Goal: Information Seeking & Learning: Learn about a topic

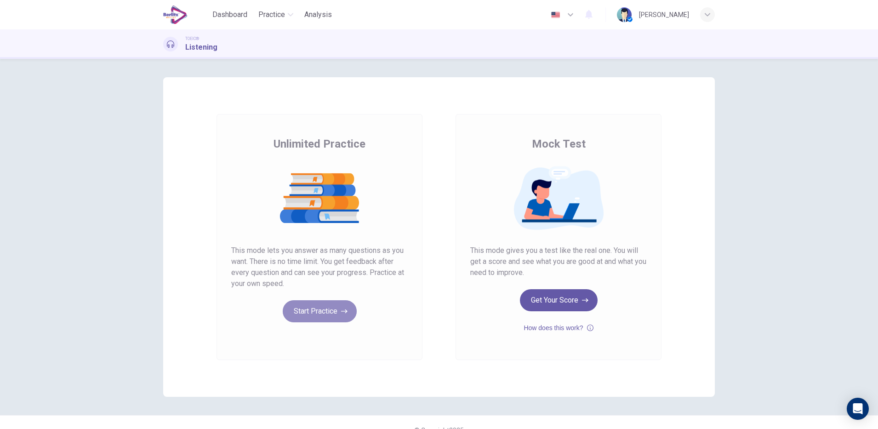
click at [302, 311] on button "Start Practice" at bounding box center [320, 311] width 74 height 22
click at [301, 316] on button "Start Practice" at bounding box center [320, 311] width 74 height 22
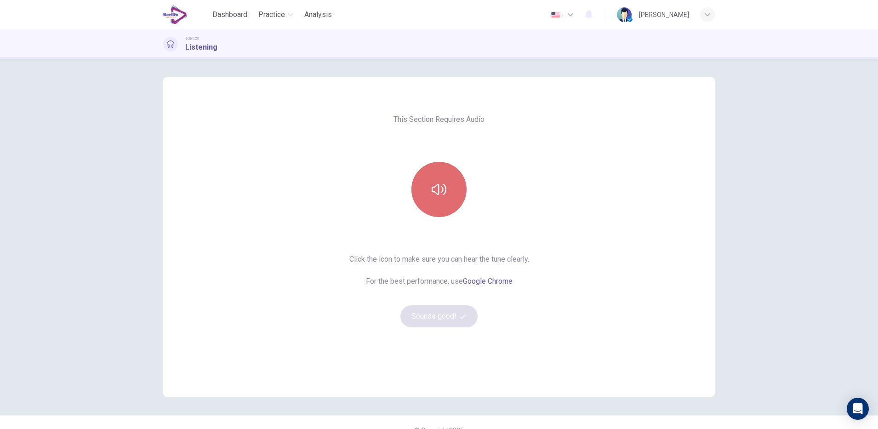
click at [444, 194] on button "button" at bounding box center [438, 189] width 55 height 55
click at [438, 309] on button "Sounds good!" at bounding box center [438, 316] width 77 height 22
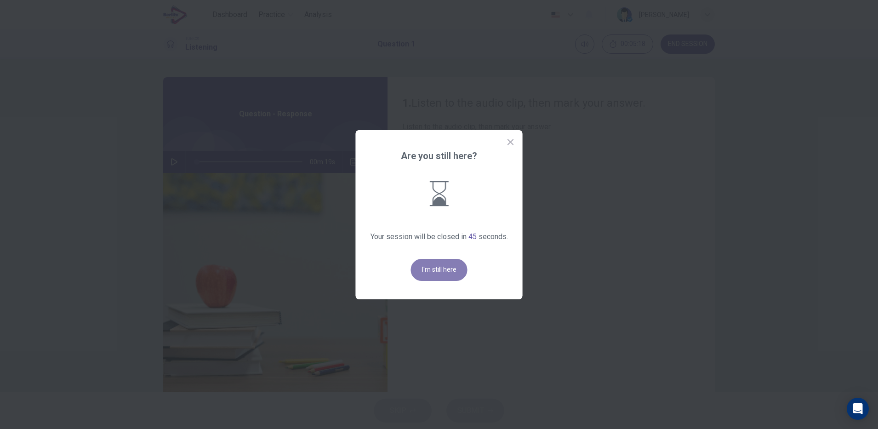
click at [456, 273] on button "I'm still here" at bounding box center [439, 270] width 57 height 22
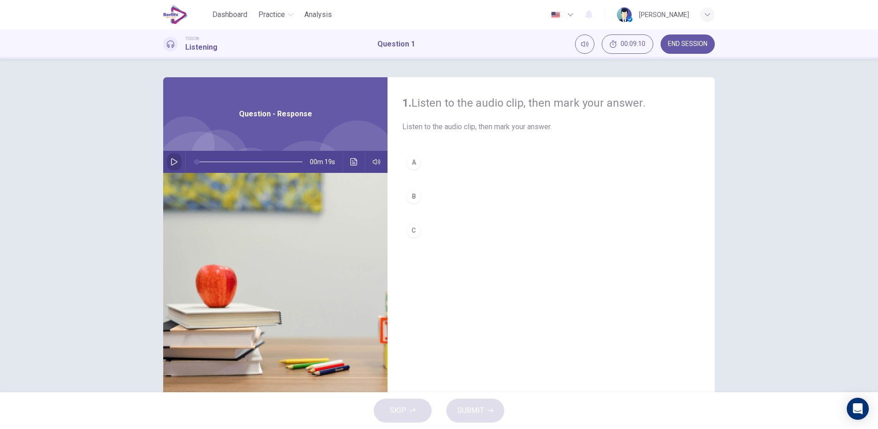
click at [173, 166] on button "button" at bounding box center [174, 162] width 15 height 22
click at [171, 164] on icon "button" at bounding box center [174, 161] width 6 height 7
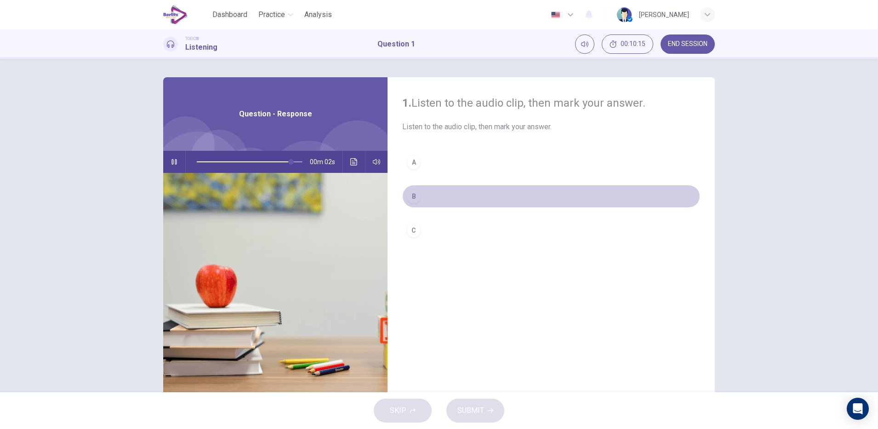
click at [422, 197] on button "B" at bounding box center [551, 196] width 298 height 23
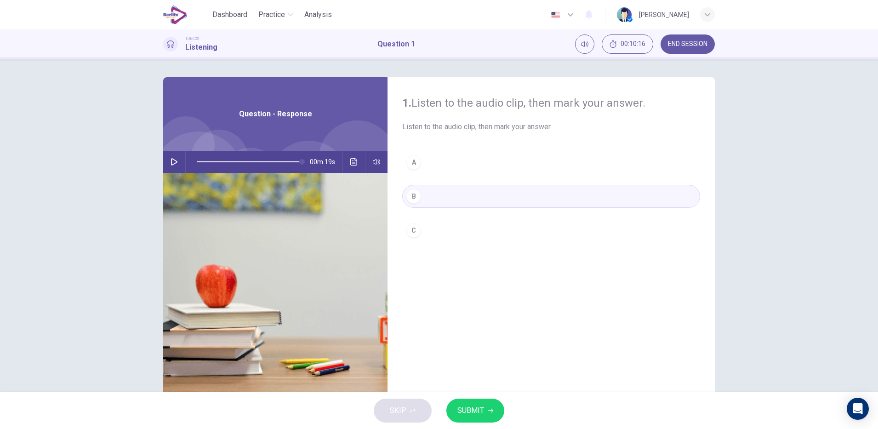
type input "*"
click at [464, 413] on span "SUBMIT" at bounding box center [470, 410] width 27 height 13
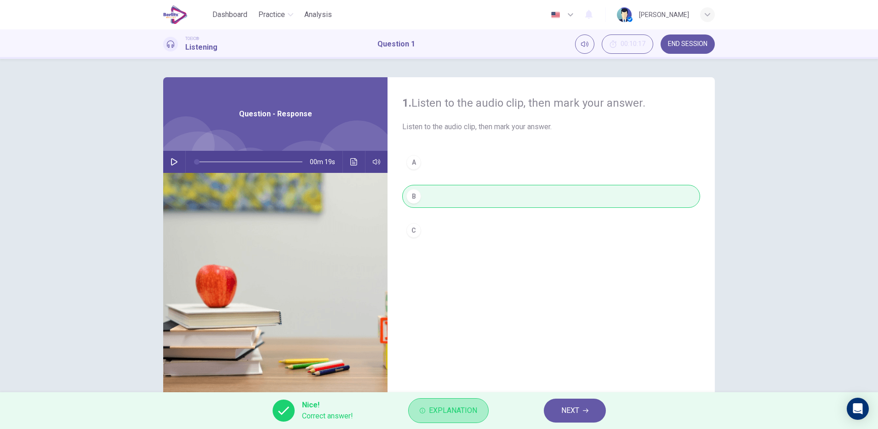
click at [464, 413] on span "Explanation" at bounding box center [453, 410] width 48 height 13
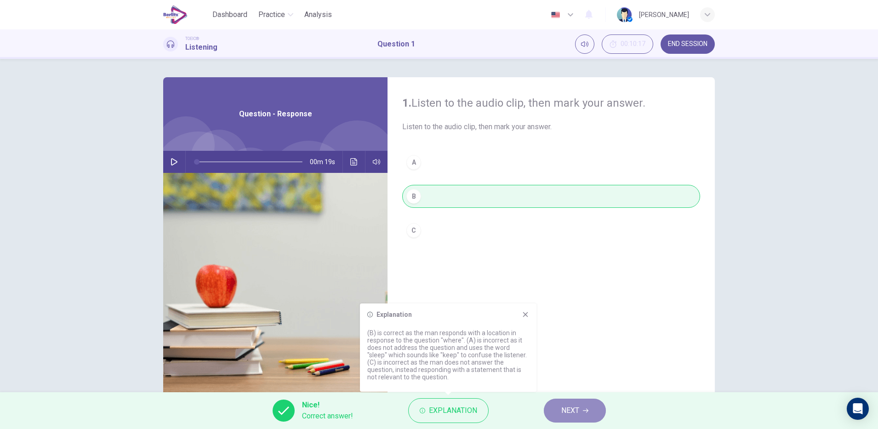
click at [576, 415] on span "NEXT" at bounding box center [570, 410] width 18 height 13
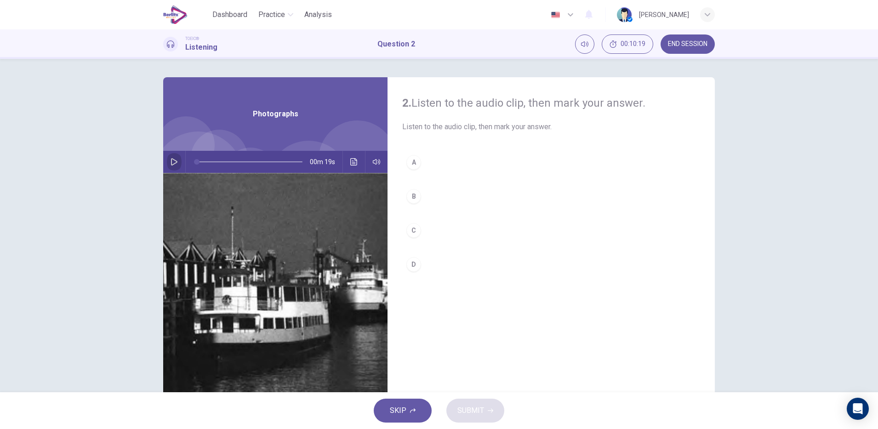
click at [171, 164] on icon "button" at bounding box center [174, 161] width 6 height 7
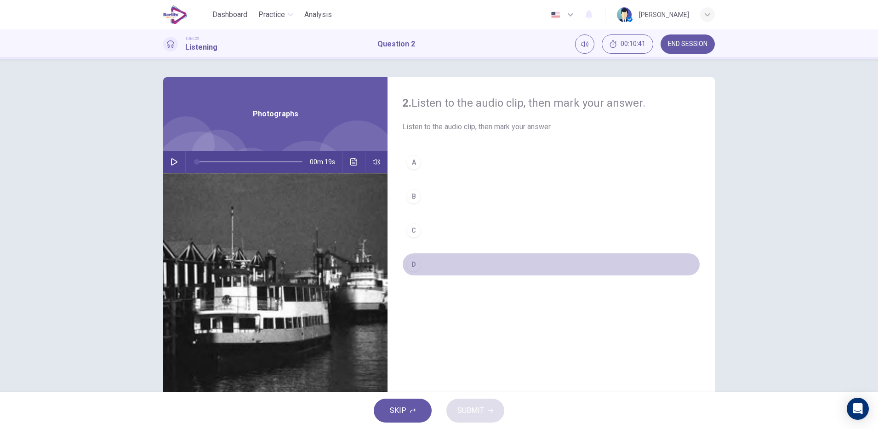
click at [413, 265] on div "D" at bounding box center [413, 264] width 15 height 15
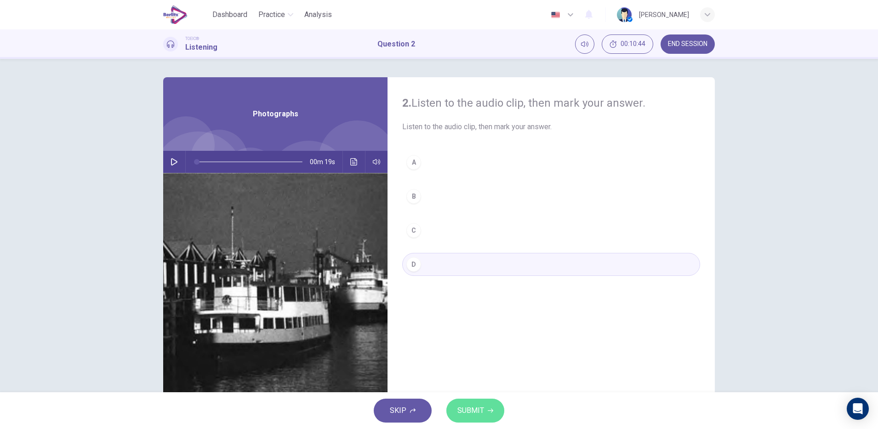
click at [479, 410] on span "SUBMIT" at bounding box center [470, 410] width 27 height 13
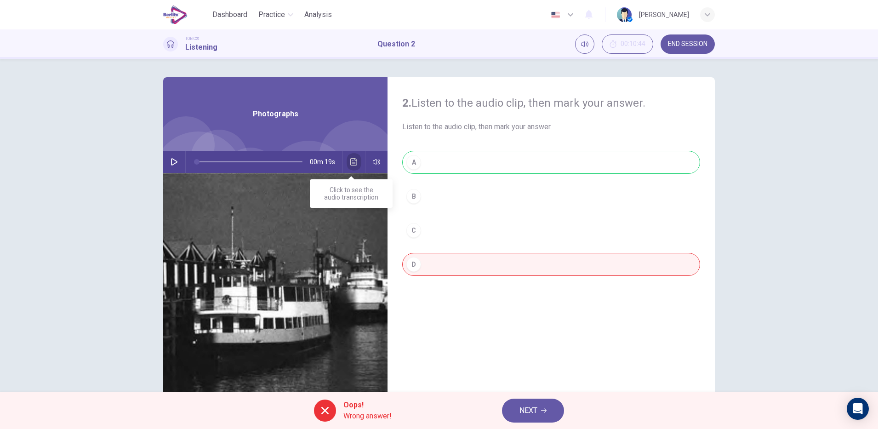
click at [349, 167] on button "Click to see the audio transcription" at bounding box center [354, 162] width 15 height 22
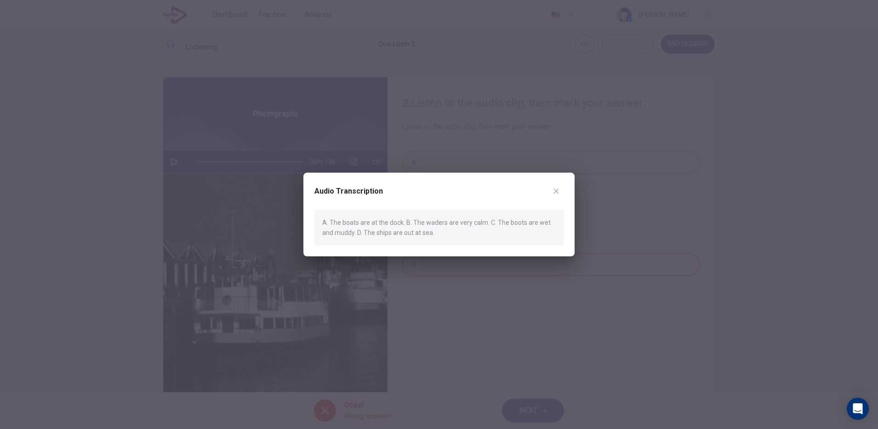
click at [553, 194] on icon "button" at bounding box center [555, 190] width 7 height 7
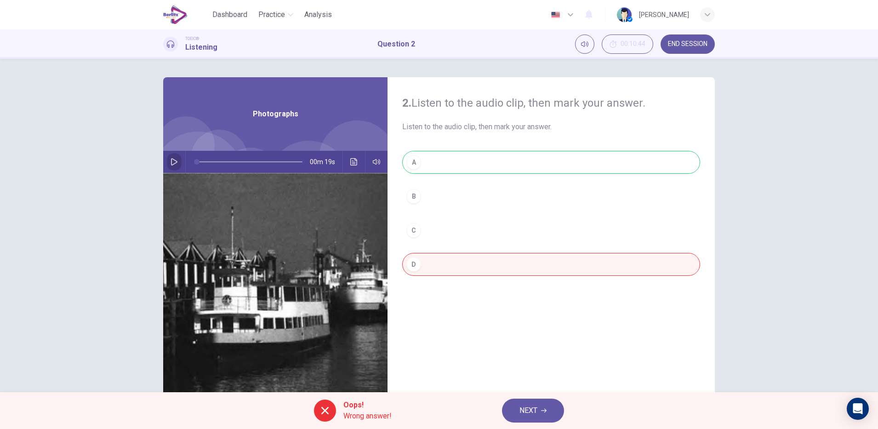
click at [171, 162] on icon "button" at bounding box center [174, 161] width 7 height 7
type input "*"
click at [529, 411] on span "NEXT" at bounding box center [528, 410] width 18 height 13
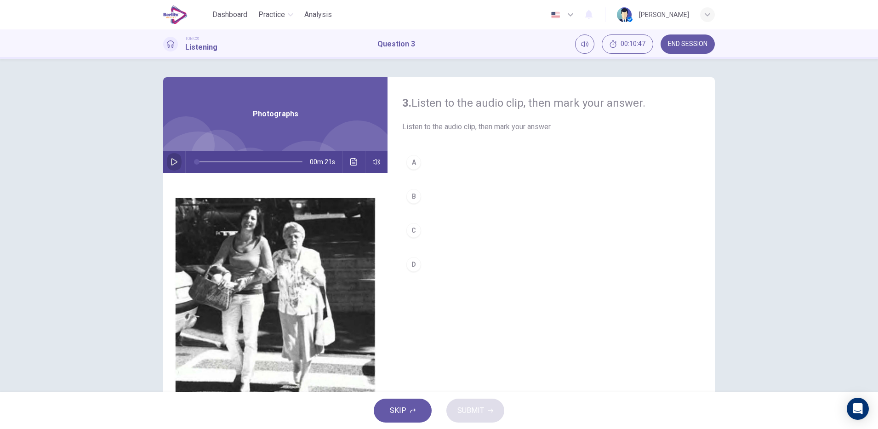
click at [171, 159] on icon "button" at bounding box center [174, 161] width 6 height 7
type input "*"
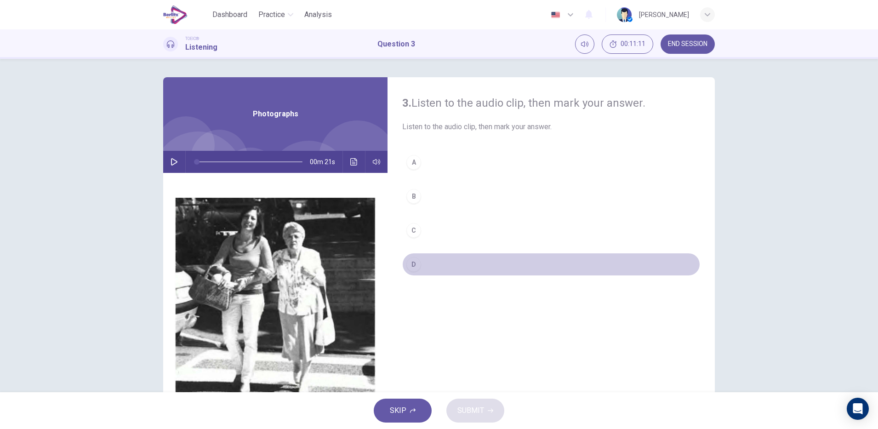
click at [416, 267] on div "D" at bounding box center [413, 264] width 15 height 15
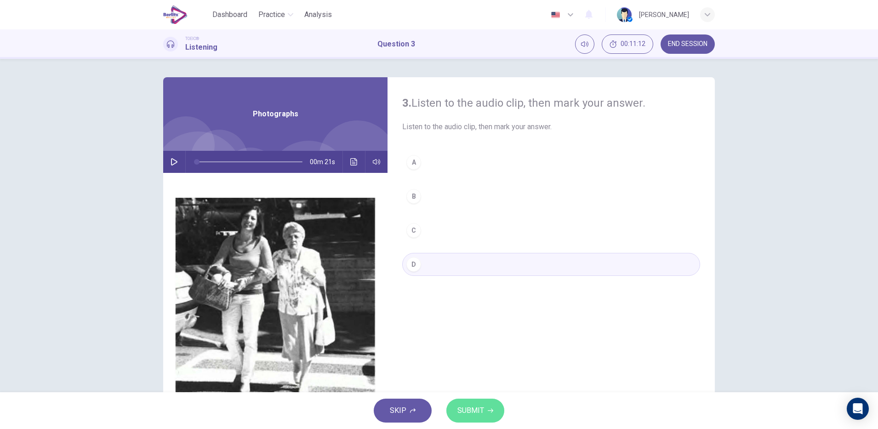
click at [492, 412] on icon "button" at bounding box center [491, 411] width 6 height 6
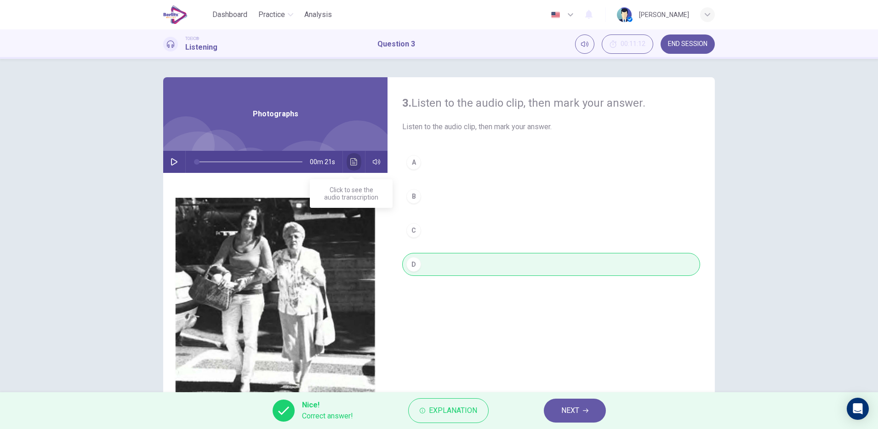
click at [350, 158] on icon "Click to see the audio transcription" at bounding box center [353, 161] width 7 height 7
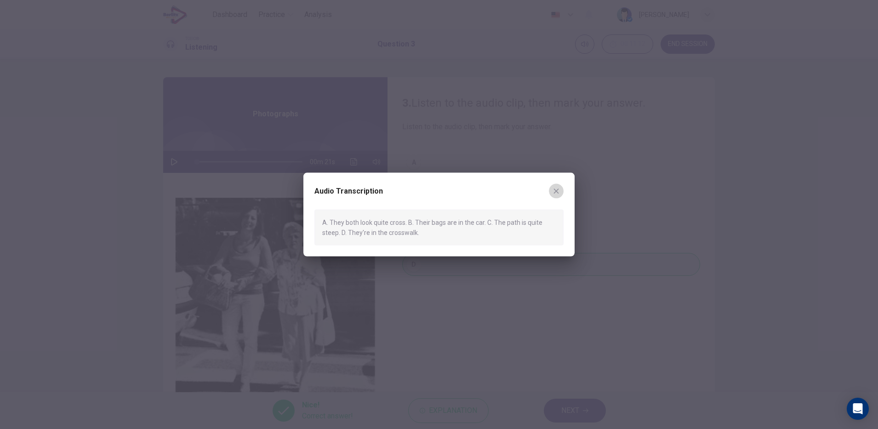
click at [552, 189] on button "button" at bounding box center [556, 190] width 15 height 15
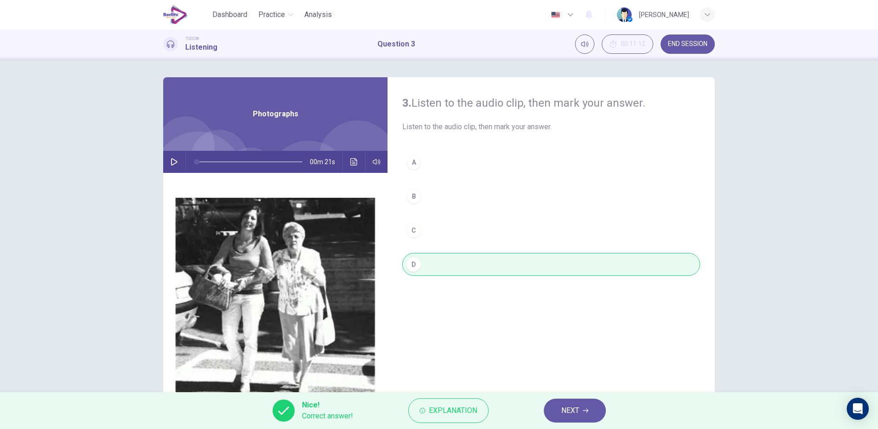
click at [573, 417] on button "NEXT" at bounding box center [575, 410] width 62 height 24
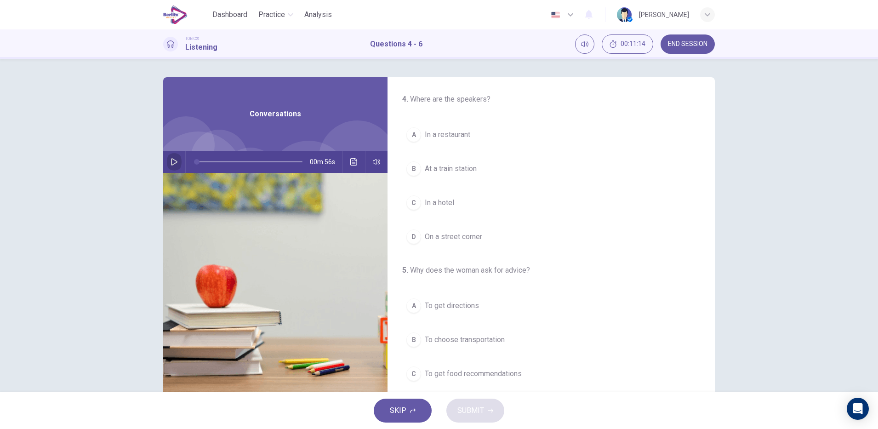
click at [172, 167] on button "button" at bounding box center [174, 162] width 15 height 22
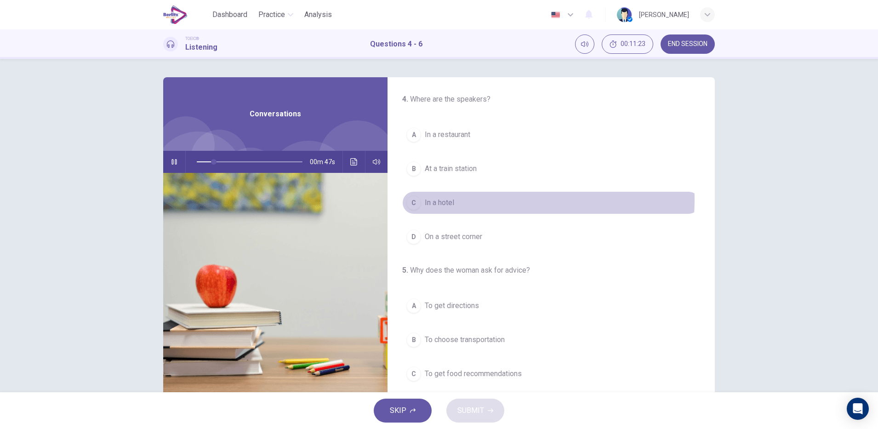
click at [453, 199] on button "C In a hotel" at bounding box center [551, 202] width 298 height 23
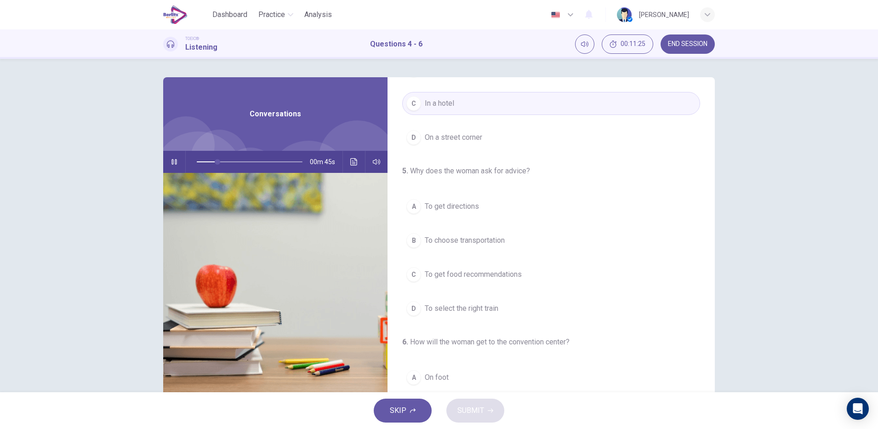
scroll to position [101, 0]
click at [466, 203] on span "To get directions" at bounding box center [452, 204] width 54 height 11
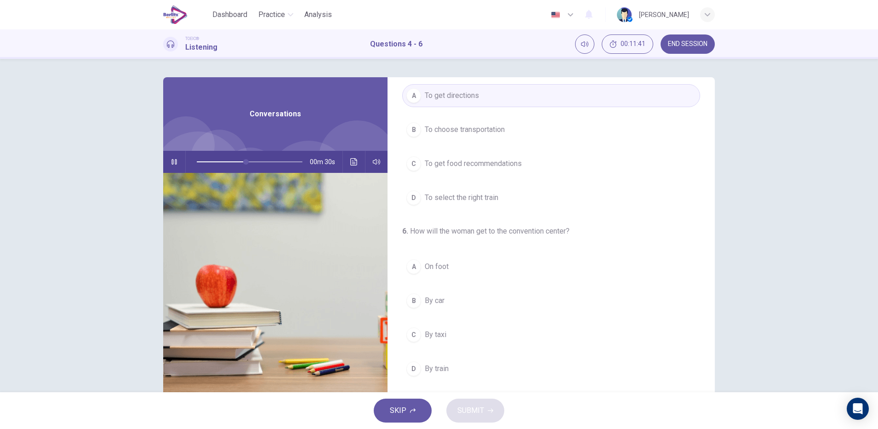
scroll to position [23, 0]
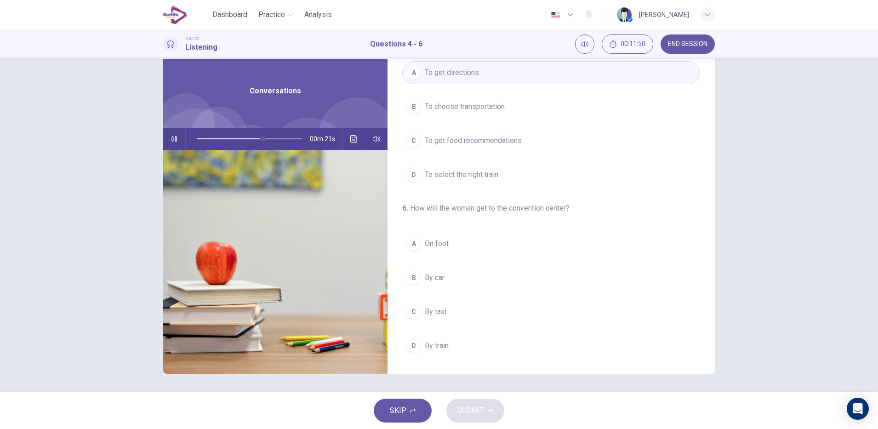
click at [439, 313] on span "By taxi" at bounding box center [436, 311] width 22 height 11
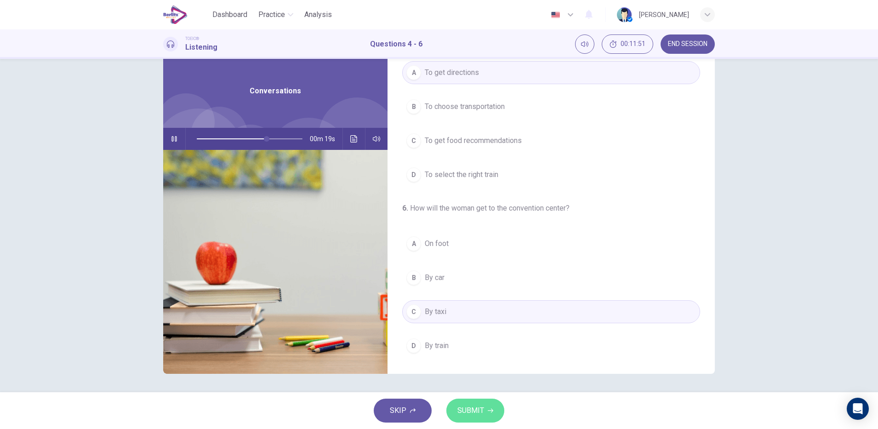
click at [480, 413] on span "SUBMIT" at bounding box center [470, 410] width 27 height 13
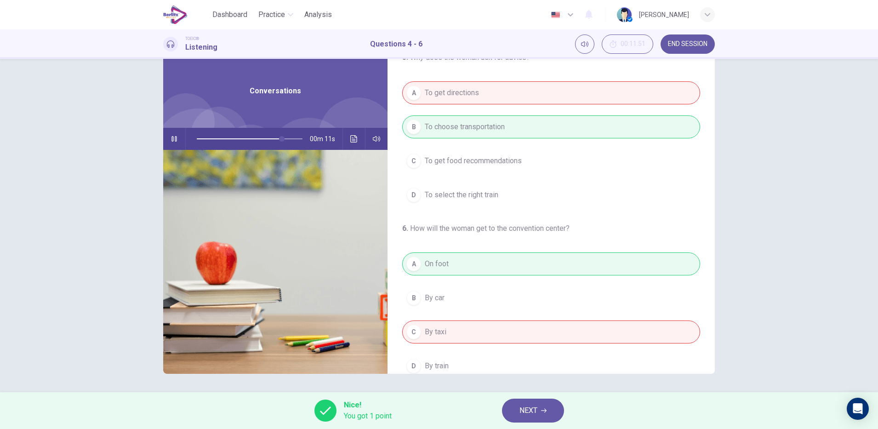
scroll to position [210, 0]
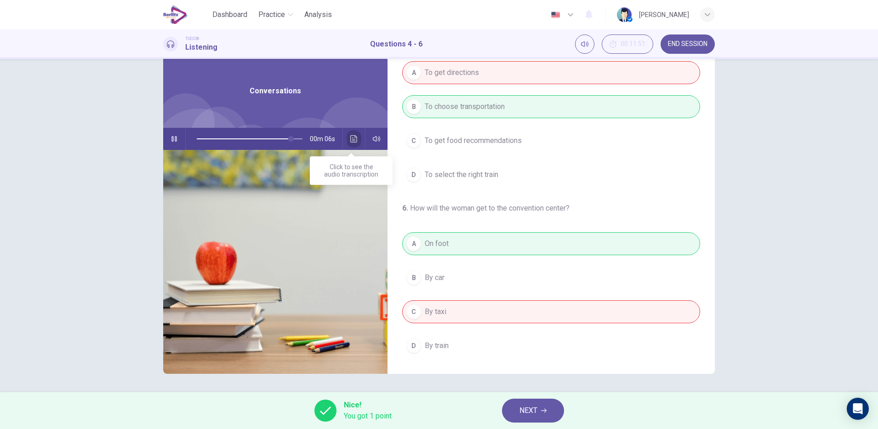
click at [350, 139] on icon "Click to see the audio transcription" at bounding box center [353, 138] width 7 height 7
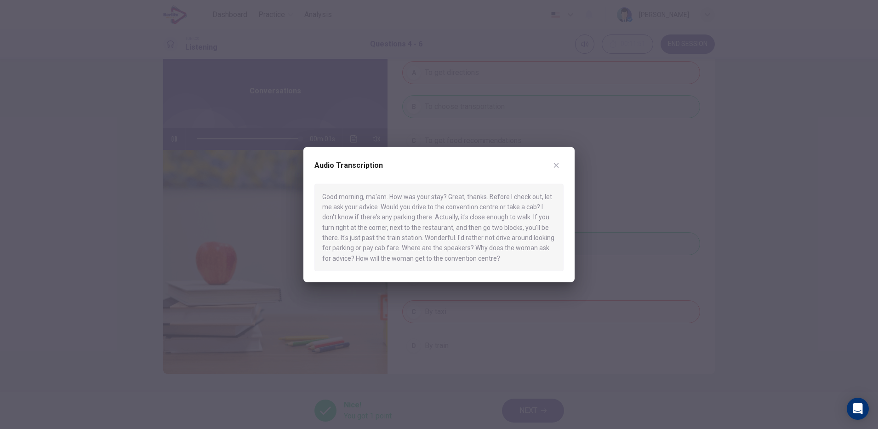
type input "*"
click at [556, 160] on button "button" at bounding box center [556, 165] width 15 height 15
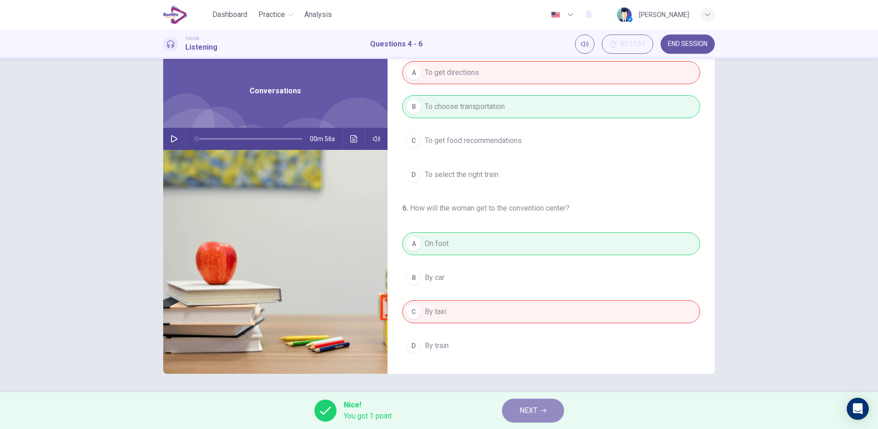
click at [544, 413] on button "NEXT" at bounding box center [533, 410] width 62 height 24
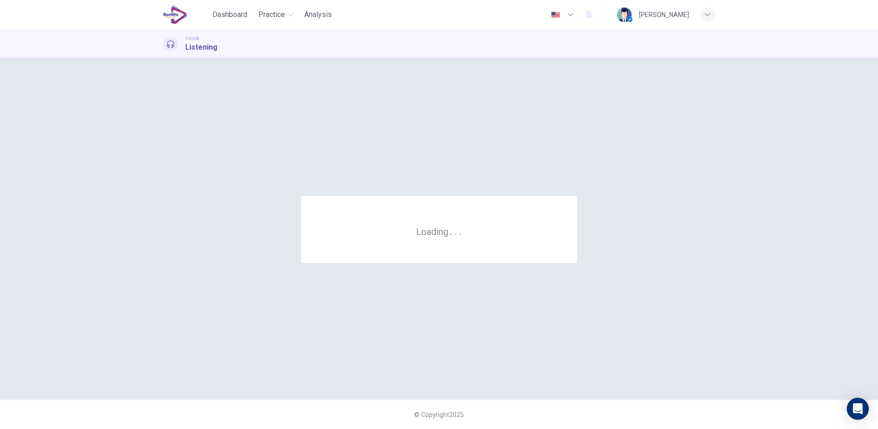
scroll to position [0, 0]
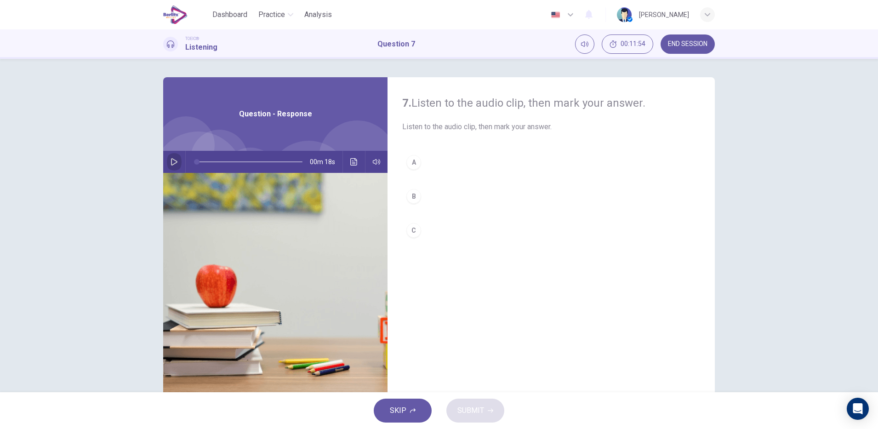
click at [171, 163] on icon "button" at bounding box center [174, 161] width 6 height 7
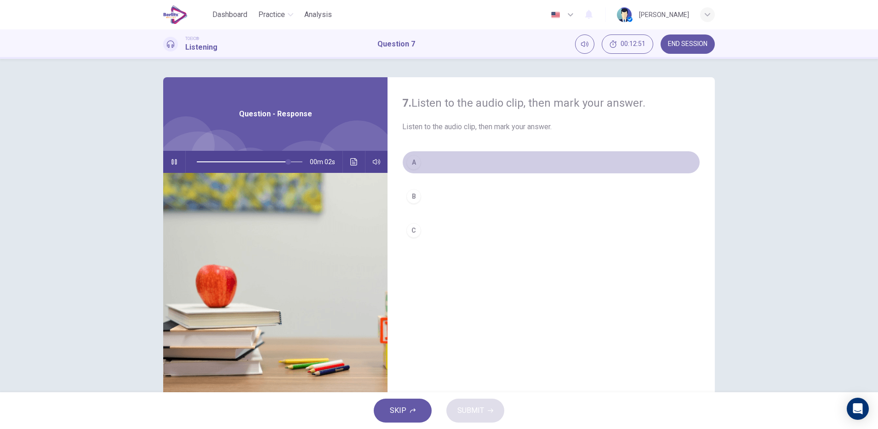
click at [415, 165] on div "A" at bounding box center [413, 162] width 15 height 15
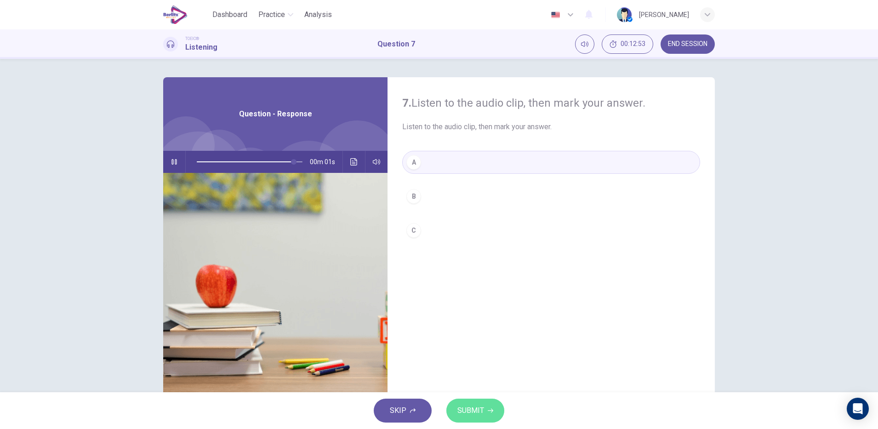
click at [491, 405] on button "SUBMIT" at bounding box center [475, 410] width 58 height 24
type input "*"
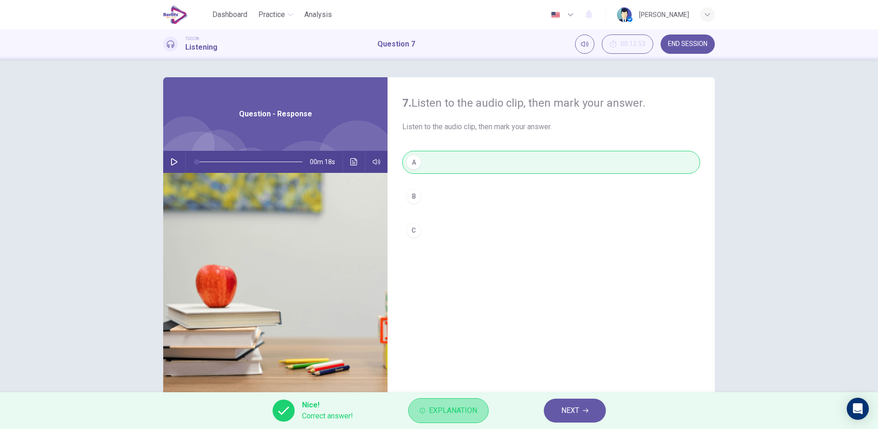
click at [470, 410] on span "Explanation" at bounding box center [453, 410] width 48 height 13
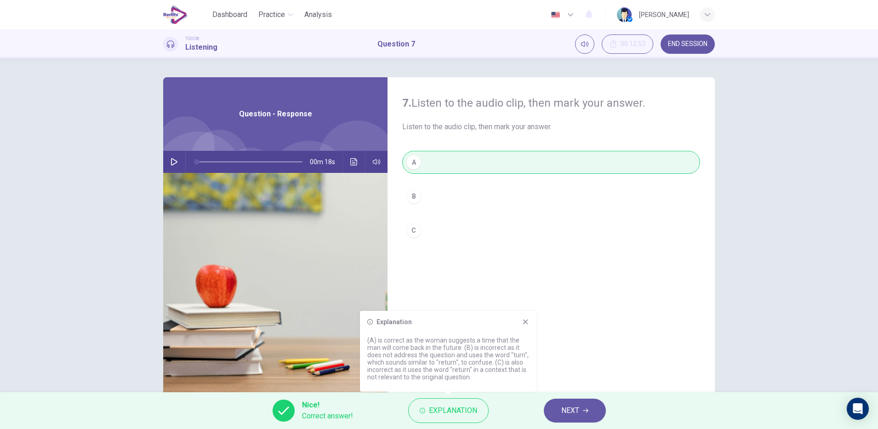
click at [568, 410] on span "NEXT" at bounding box center [570, 410] width 18 height 13
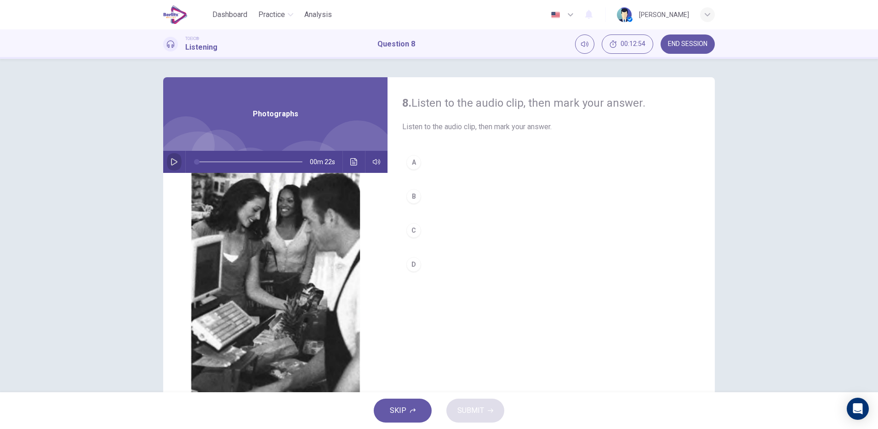
click at [174, 162] on icon "button" at bounding box center [174, 161] width 6 height 7
click at [169, 169] on button "button" at bounding box center [174, 162] width 15 height 22
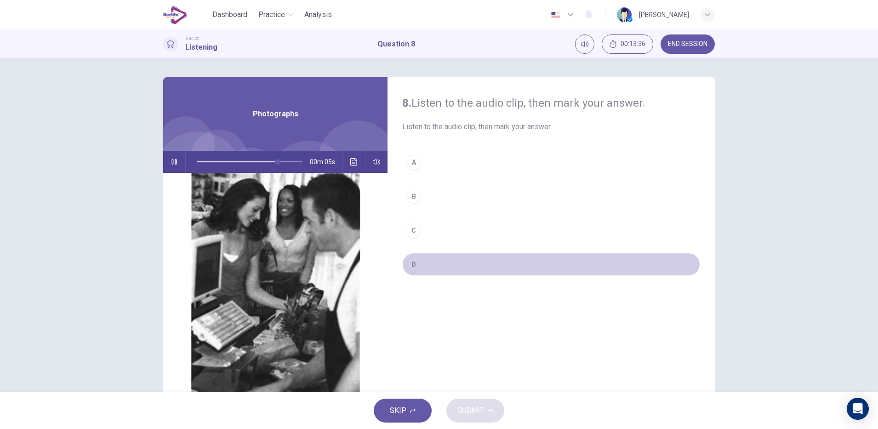
click at [410, 271] on div "D" at bounding box center [413, 264] width 15 height 15
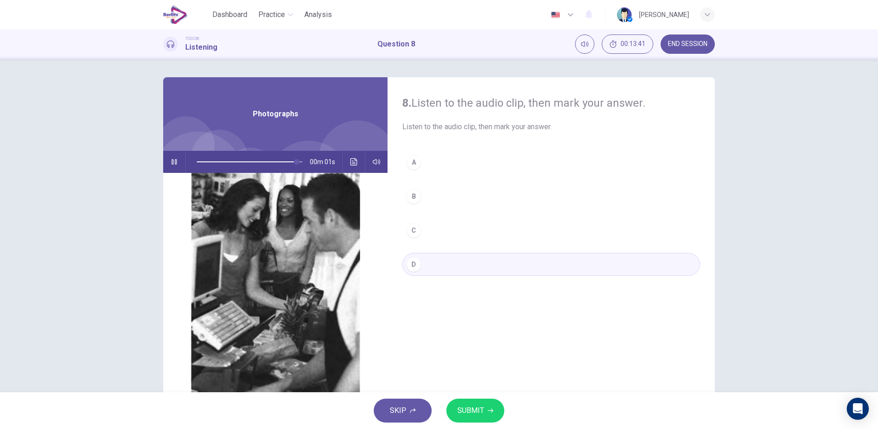
click at [475, 409] on span "SUBMIT" at bounding box center [470, 410] width 27 height 13
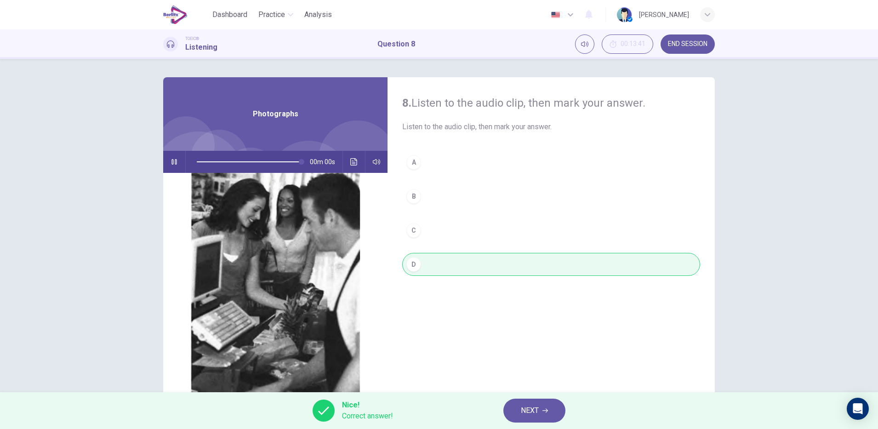
type input "*"
click at [350, 164] on icon "Click to see the audio transcription" at bounding box center [353, 161] width 7 height 7
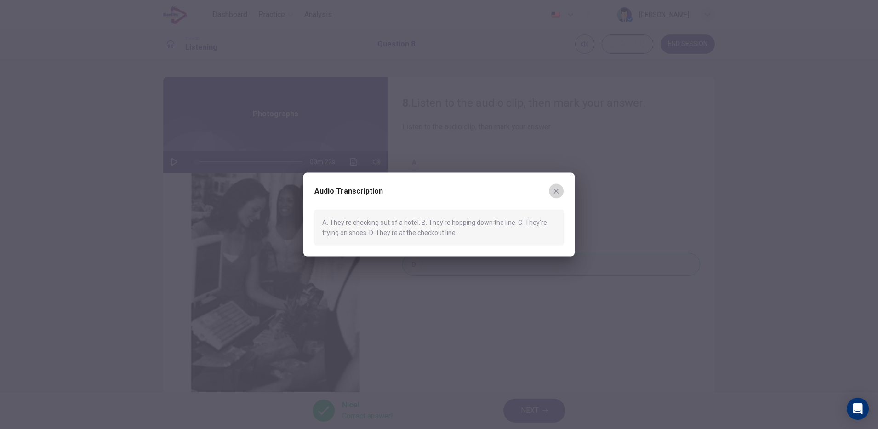
click at [559, 192] on icon "button" at bounding box center [555, 190] width 7 height 7
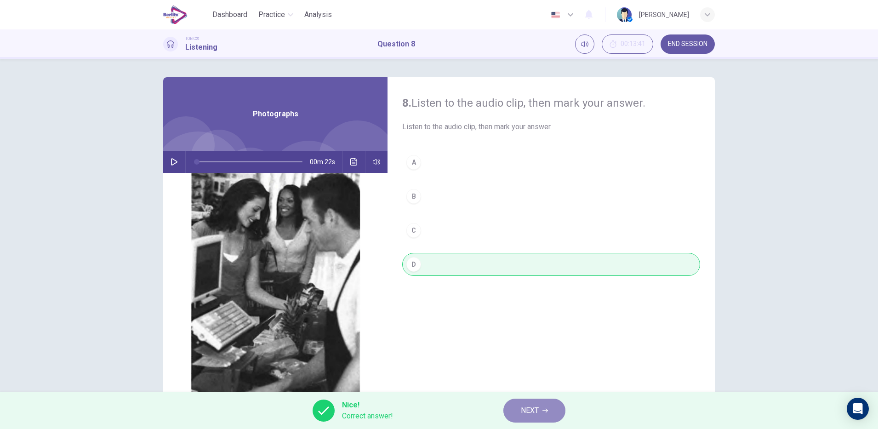
click at [536, 416] on span "NEXT" at bounding box center [530, 410] width 18 height 13
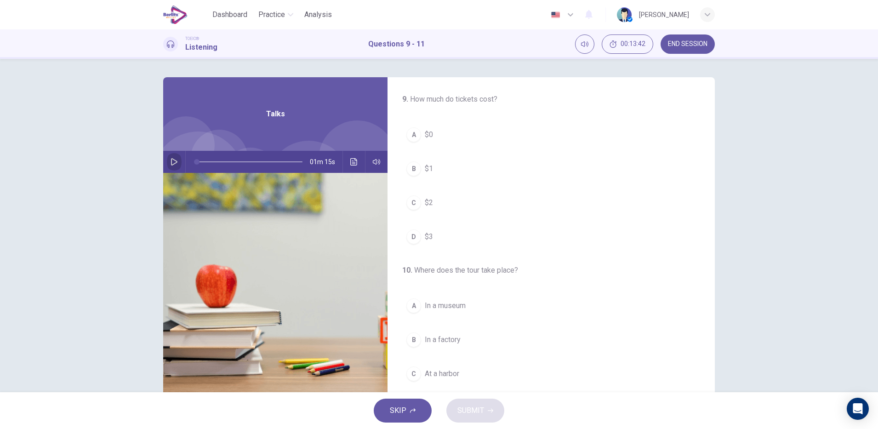
click at [171, 162] on icon "button" at bounding box center [174, 161] width 7 height 7
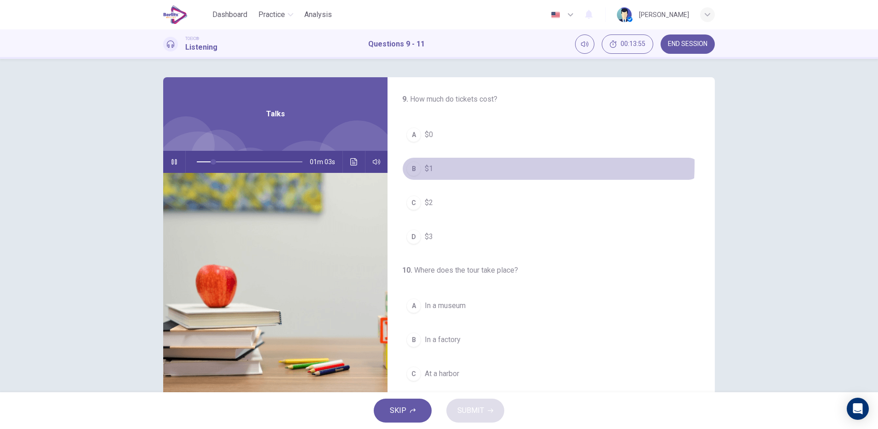
click at [413, 164] on div "B" at bounding box center [413, 168] width 15 height 15
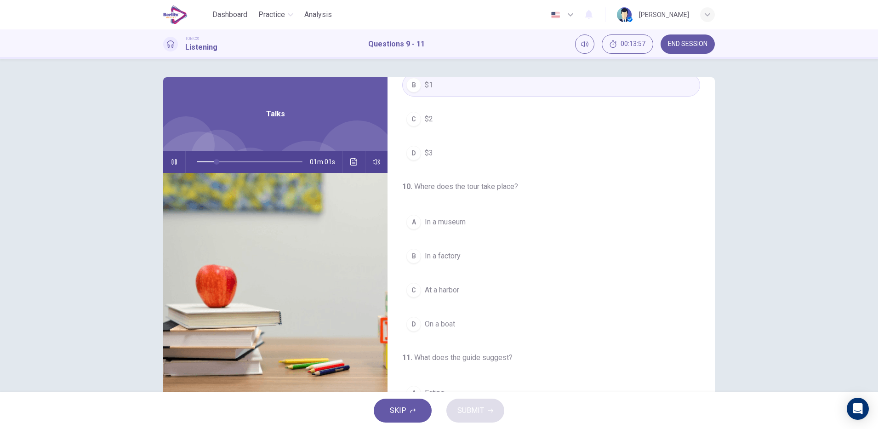
scroll to position [89, 0]
click at [455, 258] on button "B In a factory" at bounding box center [551, 250] width 298 height 23
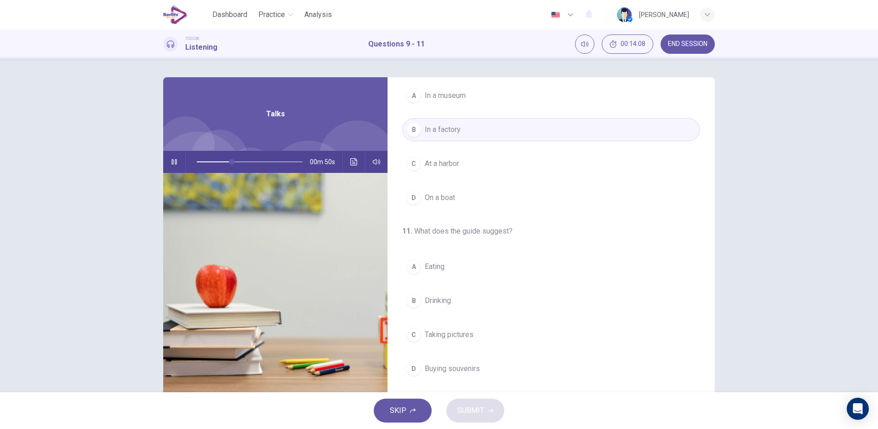
scroll to position [23, 0]
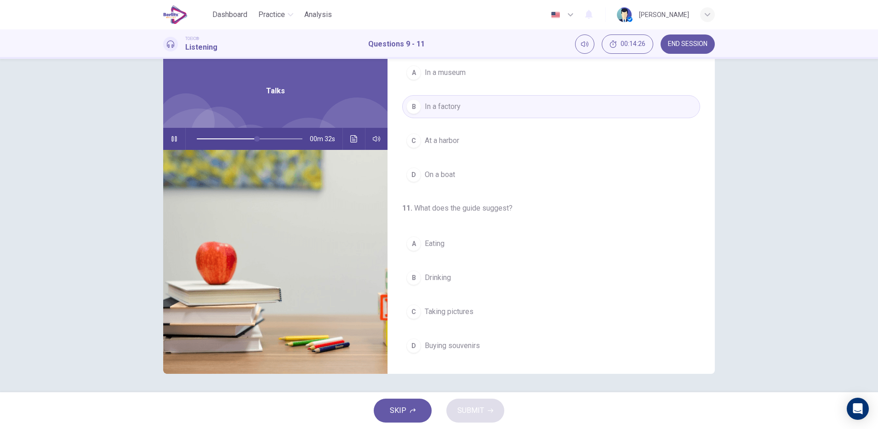
click at [439, 279] on span "Drinking" at bounding box center [438, 277] width 26 height 11
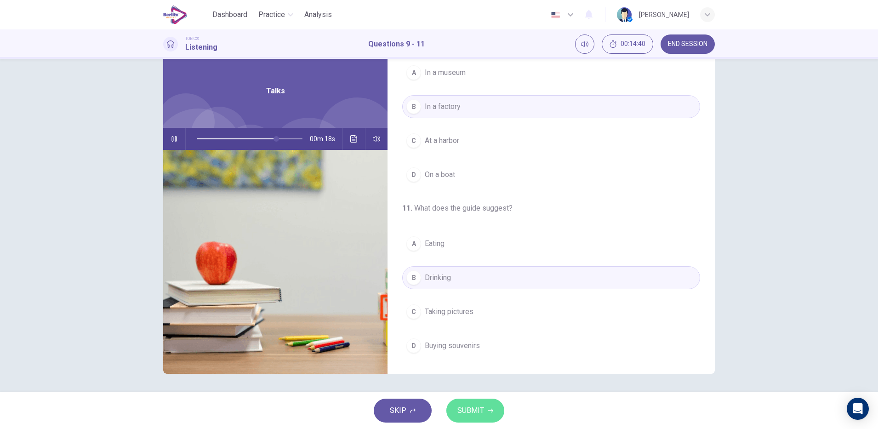
click at [482, 416] on span "SUBMIT" at bounding box center [470, 410] width 27 height 13
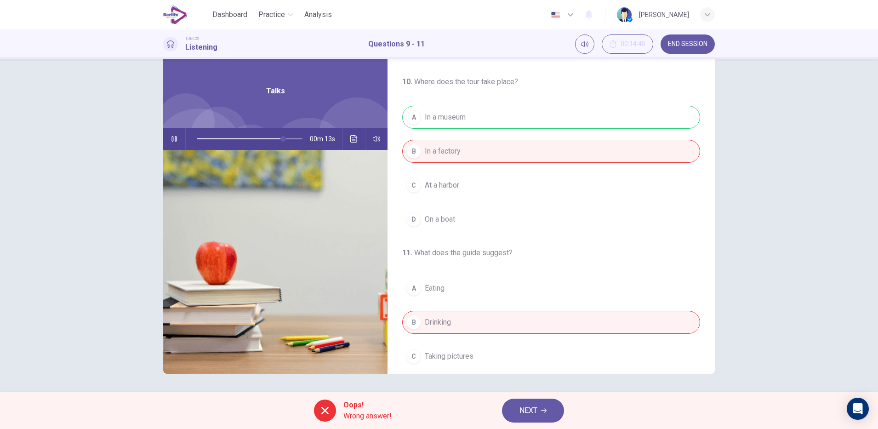
scroll to position [210, 0]
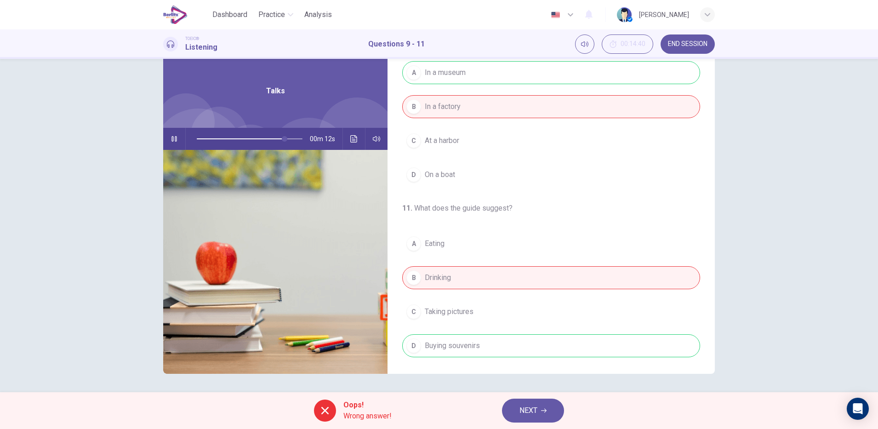
click at [351, 139] on icon "Click to see the audio transcription" at bounding box center [353, 138] width 7 height 7
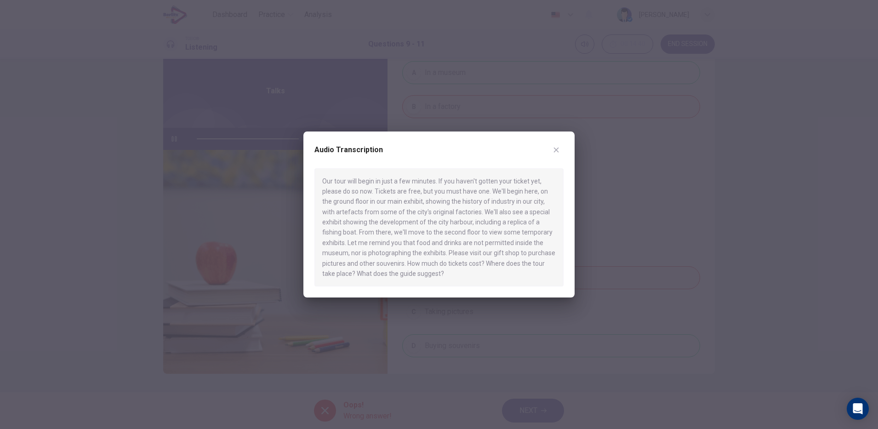
type input "*"
click at [557, 149] on icon "button" at bounding box center [556, 149] width 5 height 5
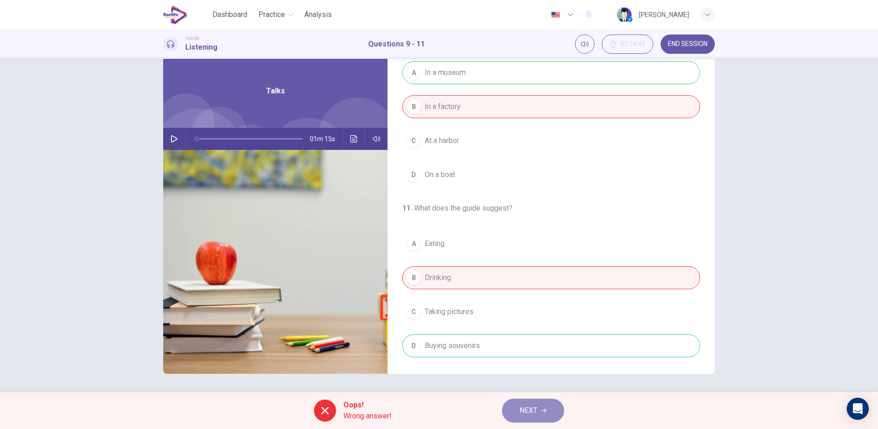
click at [537, 412] on span "NEXT" at bounding box center [528, 410] width 18 height 13
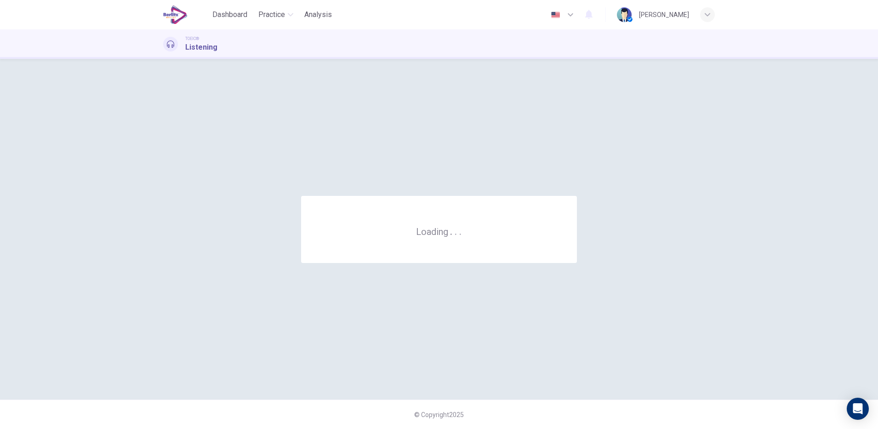
scroll to position [0, 0]
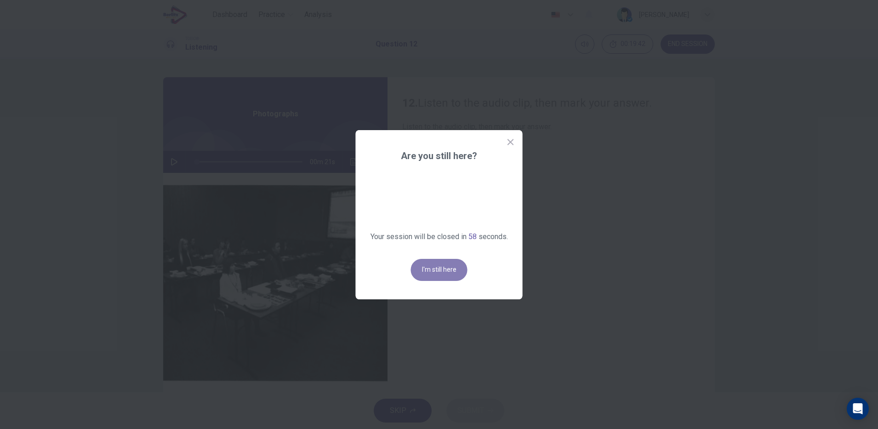
click at [445, 272] on button "I'm still here" at bounding box center [439, 270] width 57 height 22
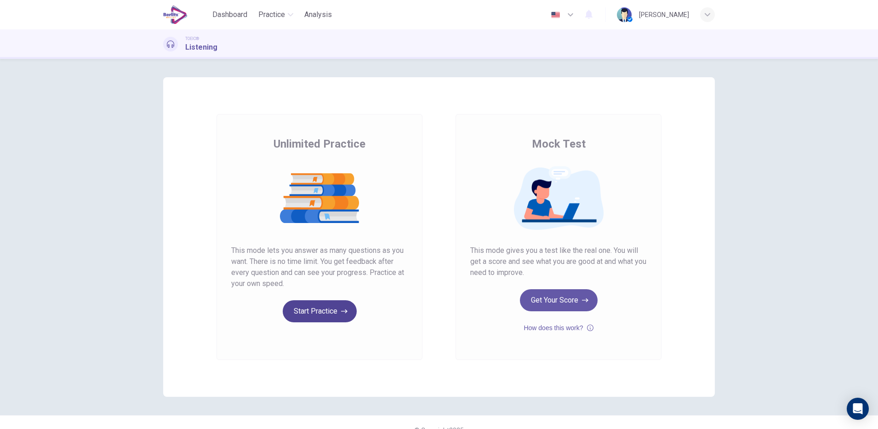
click at [320, 310] on button "Start Practice" at bounding box center [320, 311] width 74 height 22
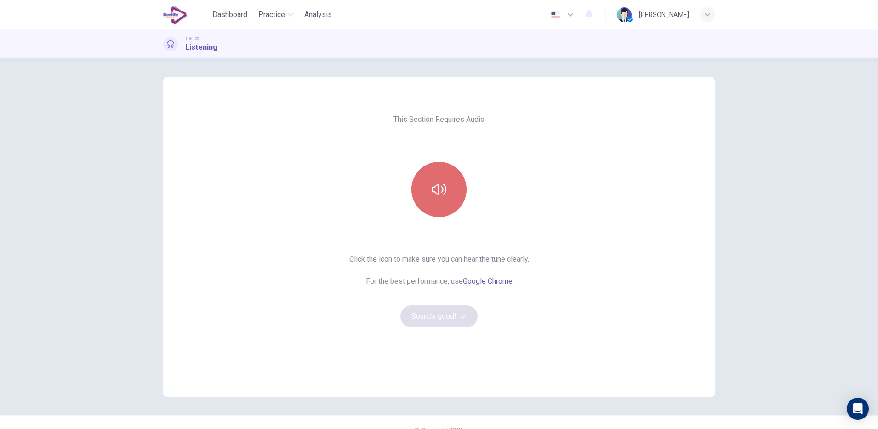
click at [442, 197] on button "button" at bounding box center [438, 189] width 55 height 55
click at [425, 321] on button "Sounds good!" at bounding box center [438, 316] width 77 height 22
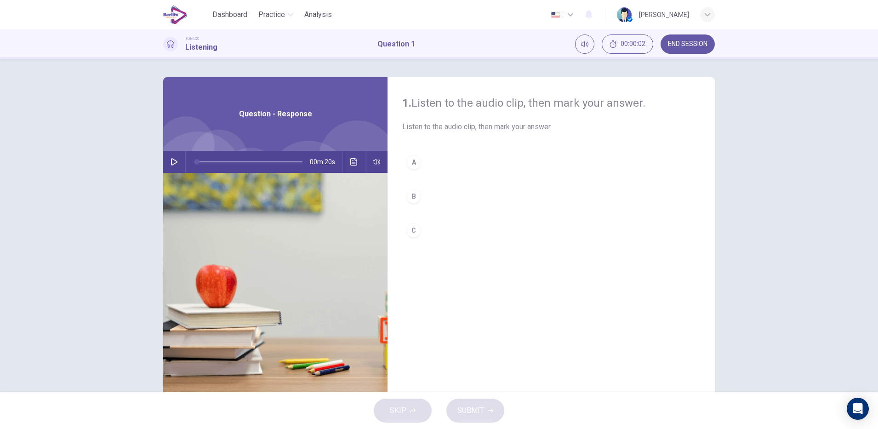
click at [171, 163] on icon "button" at bounding box center [174, 161] width 7 height 7
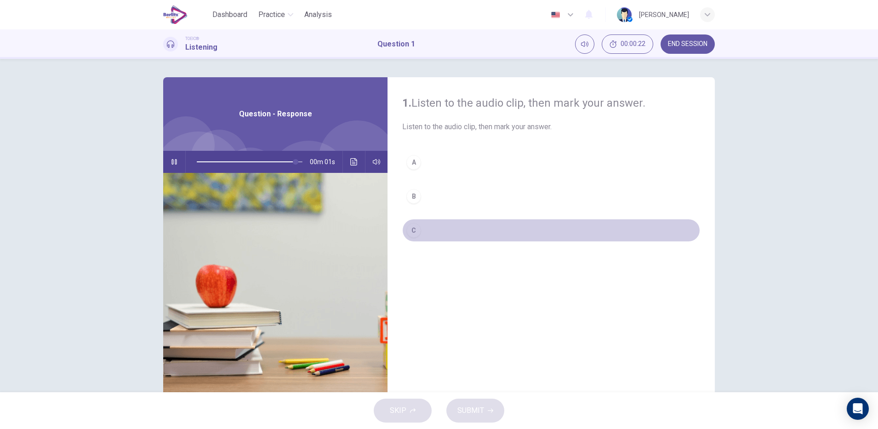
click at [407, 232] on div "C" at bounding box center [413, 230] width 15 height 15
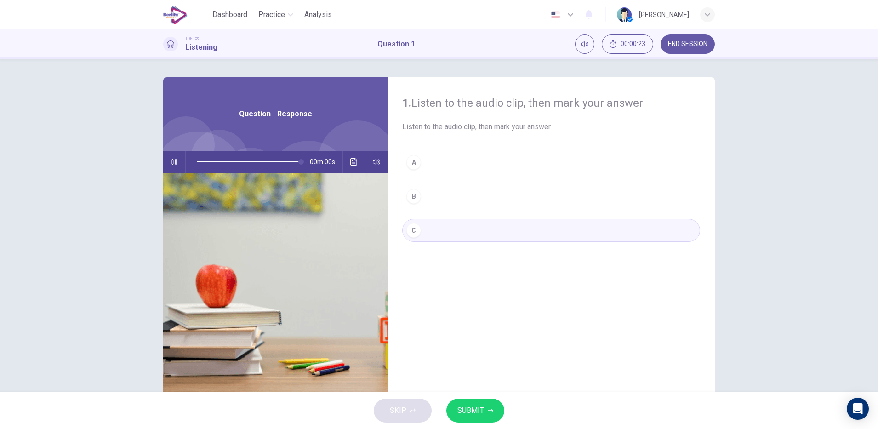
type input "*"
click at [481, 419] on button "SUBMIT" at bounding box center [475, 410] width 58 height 24
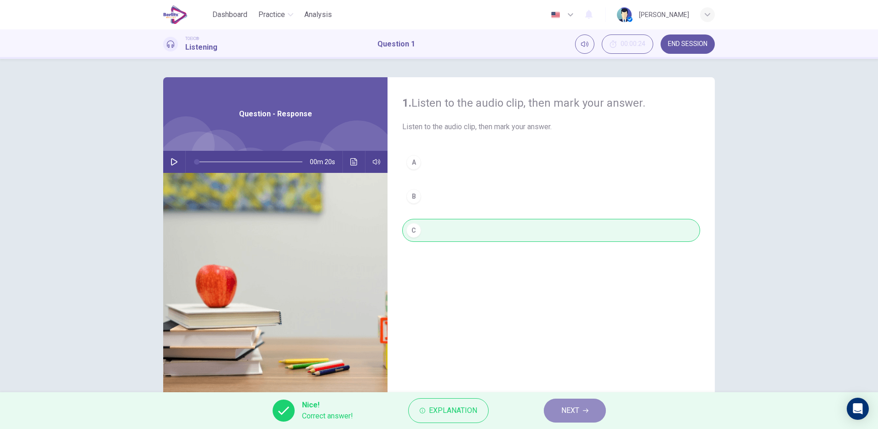
click at [580, 409] on button "NEXT" at bounding box center [575, 410] width 62 height 24
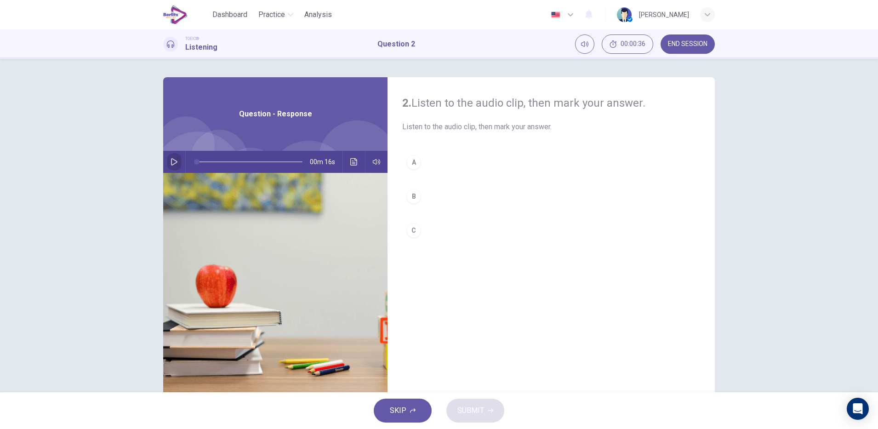
click at [171, 160] on icon "button" at bounding box center [174, 161] width 7 height 7
click at [171, 166] on button "button" at bounding box center [174, 162] width 15 height 22
click at [414, 165] on div "A" at bounding box center [413, 162] width 15 height 15
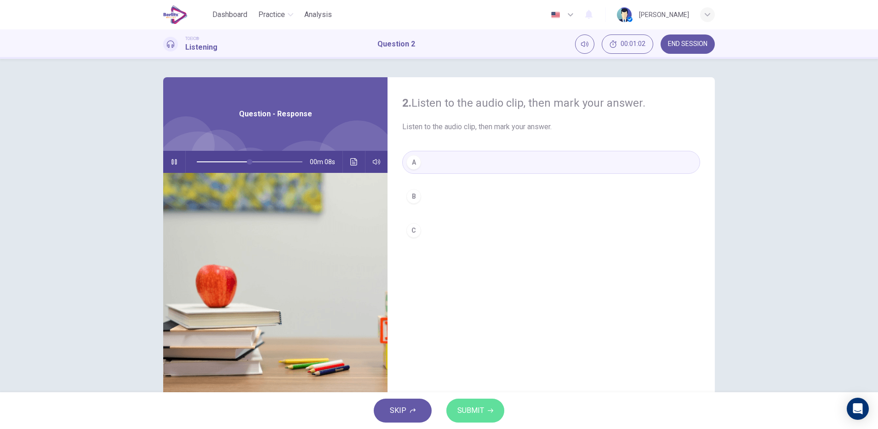
click at [484, 404] on button "SUBMIT" at bounding box center [475, 410] width 58 height 24
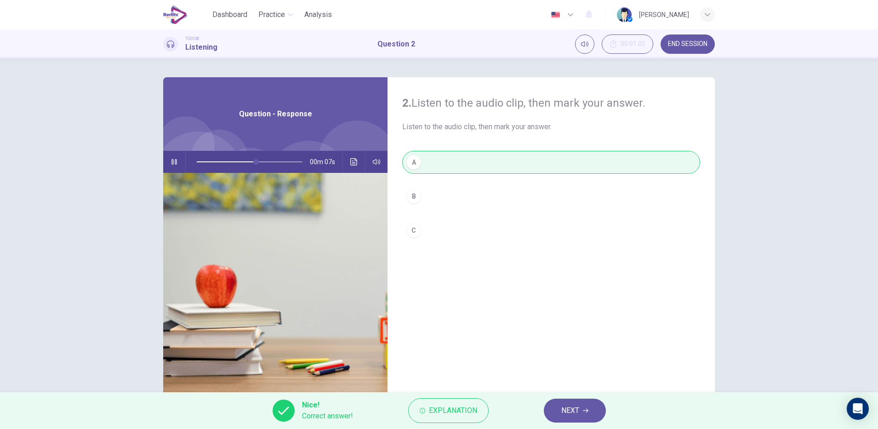
type input "**"
click at [572, 410] on span "NEXT" at bounding box center [570, 410] width 18 height 13
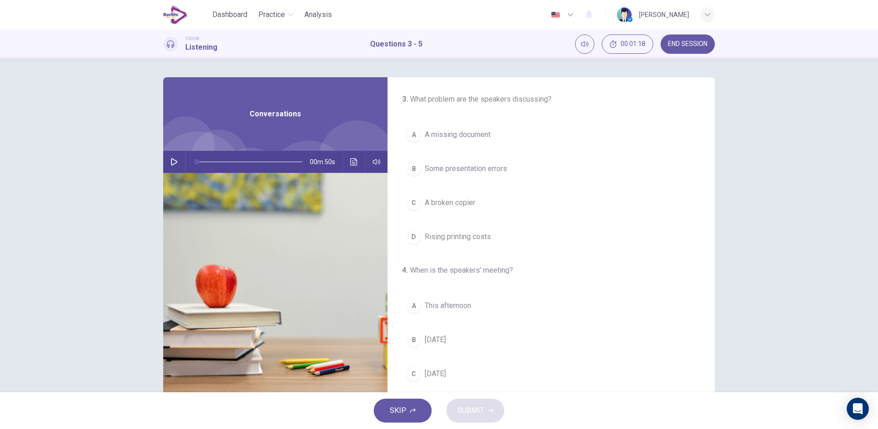
click at [174, 165] on icon "button" at bounding box center [174, 161] width 7 height 7
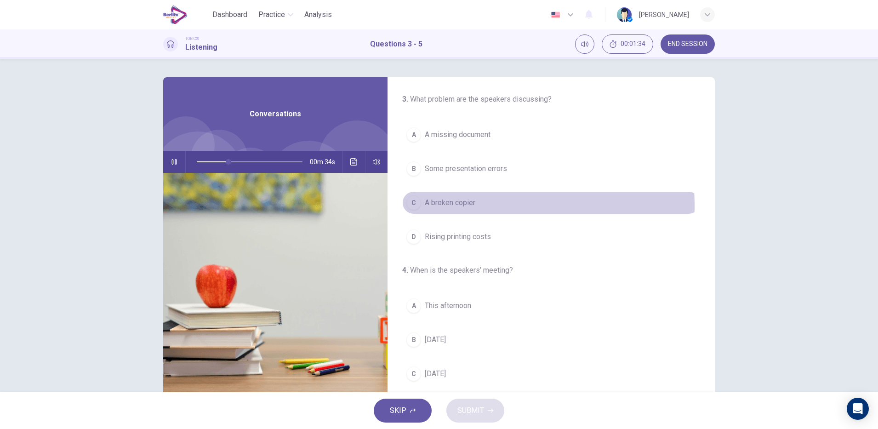
click at [471, 205] on span "A broken copier" at bounding box center [450, 202] width 51 height 11
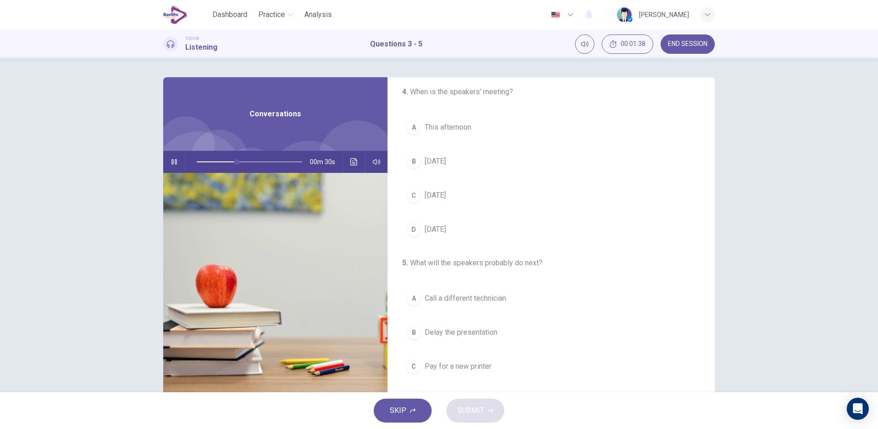
scroll to position [179, 0]
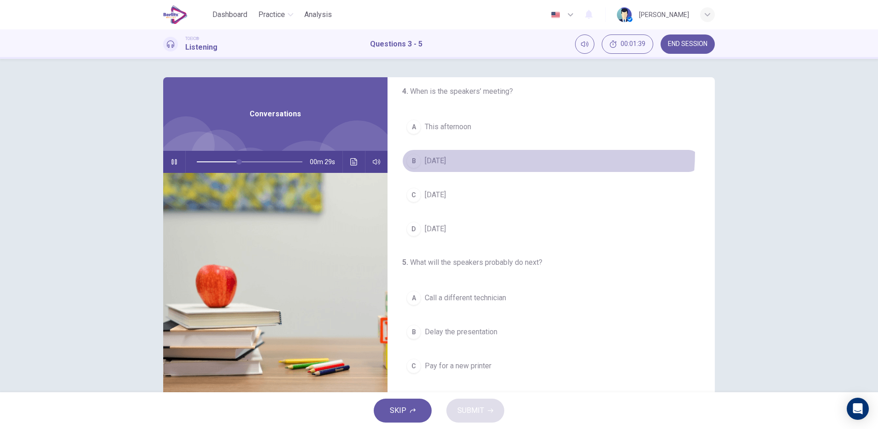
click at [438, 151] on button "B [DATE]" at bounding box center [551, 160] width 298 height 23
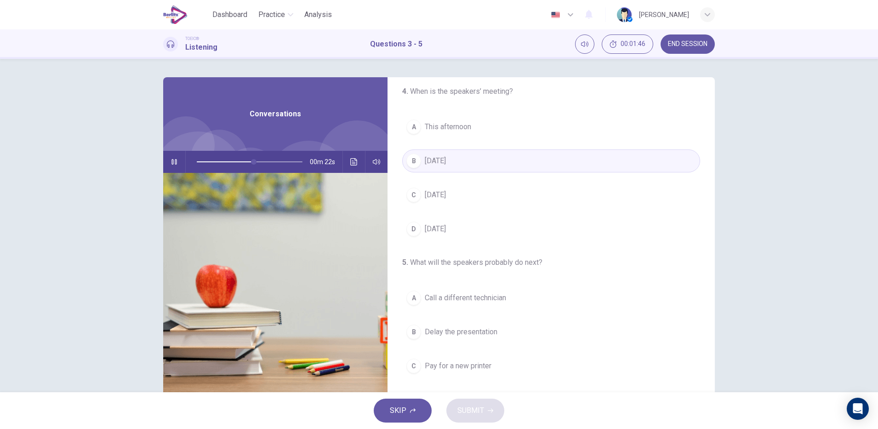
scroll to position [210, 0]
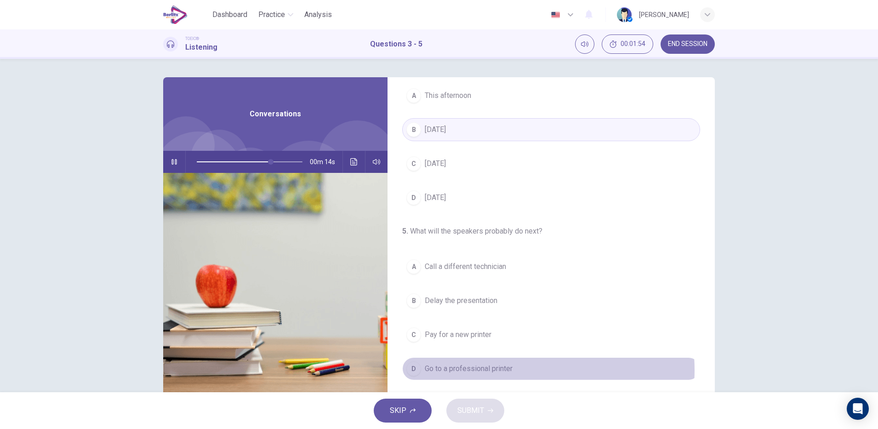
click at [500, 370] on span "Go to a professional printer" at bounding box center [469, 368] width 88 height 11
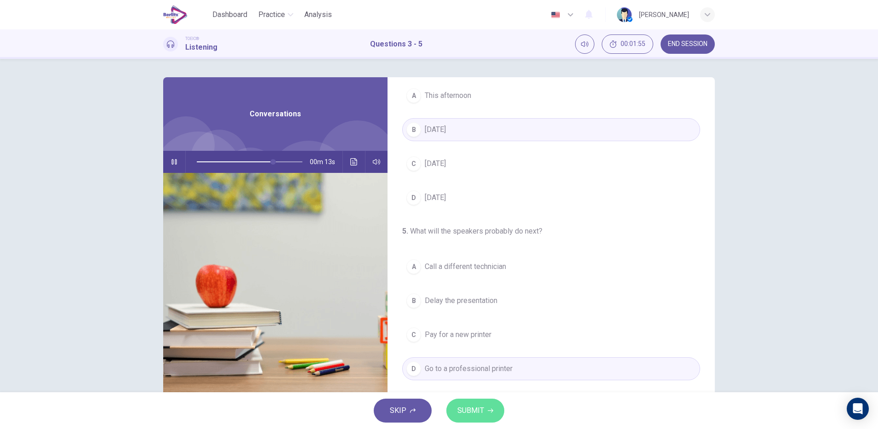
click at [482, 410] on span "SUBMIT" at bounding box center [470, 410] width 27 height 13
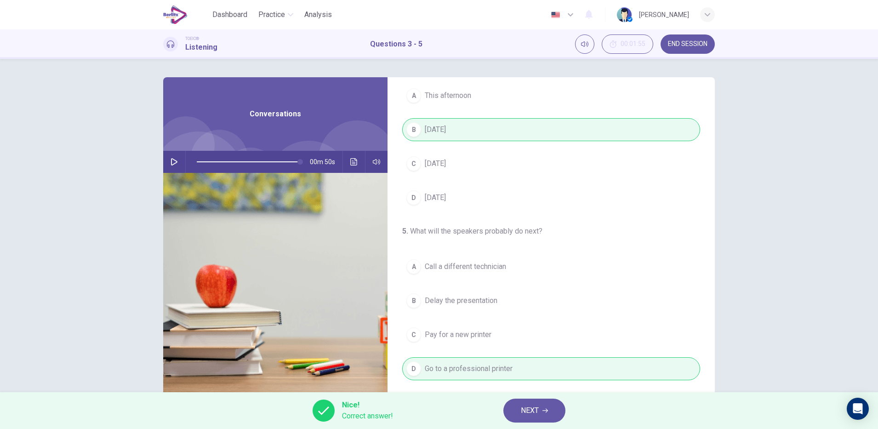
type input "*"
click at [528, 407] on span "NEXT" at bounding box center [530, 410] width 18 height 13
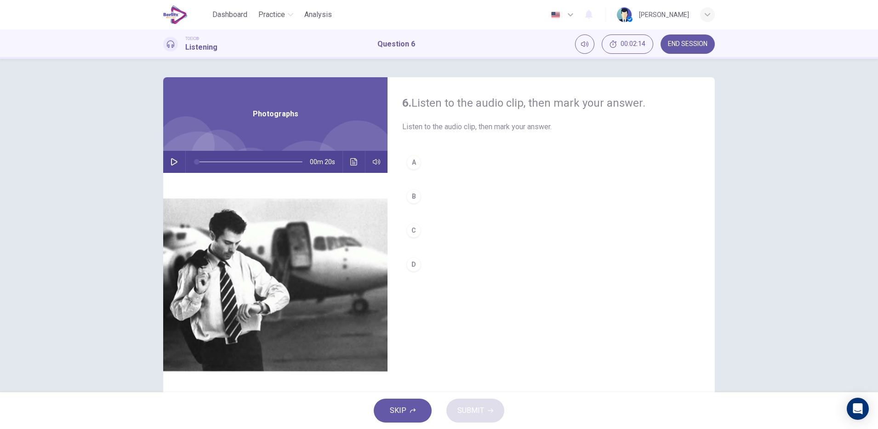
click at [295, 234] on img at bounding box center [275, 285] width 224 height 224
click at [168, 167] on button "button" at bounding box center [174, 162] width 15 height 22
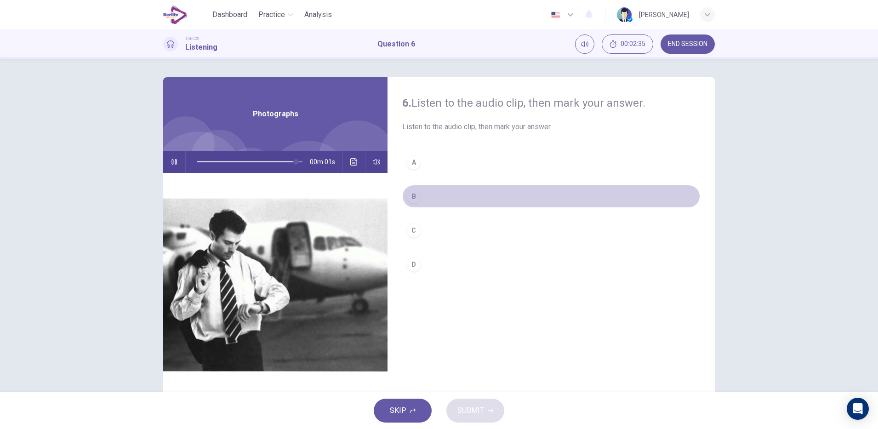
click at [410, 193] on div "B" at bounding box center [413, 196] width 15 height 15
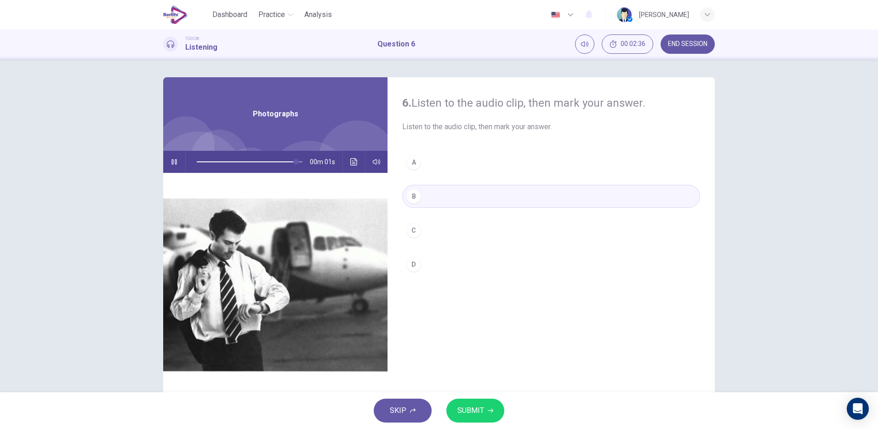
type input "*"
click at [481, 410] on span "SUBMIT" at bounding box center [470, 410] width 27 height 13
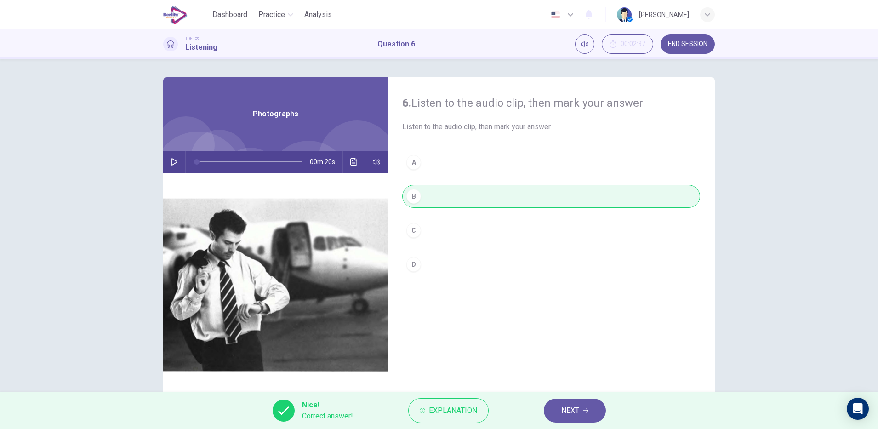
click at [577, 411] on span "NEXT" at bounding box center [570, 410] width 18 height 13
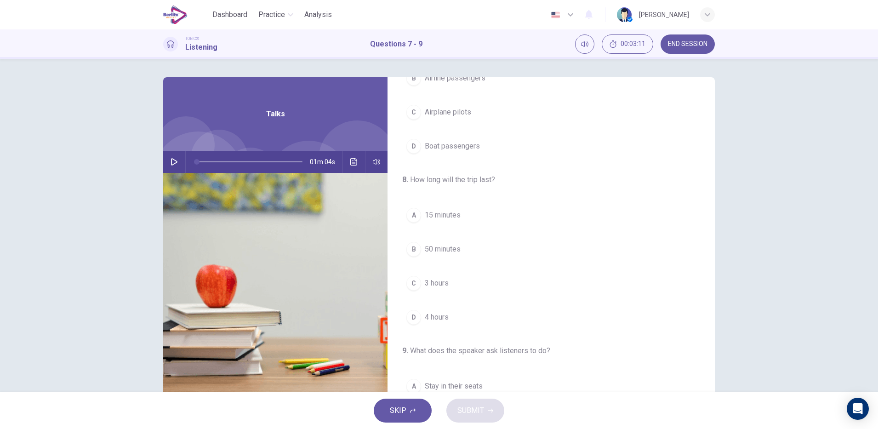
scroll to position [0, 0]
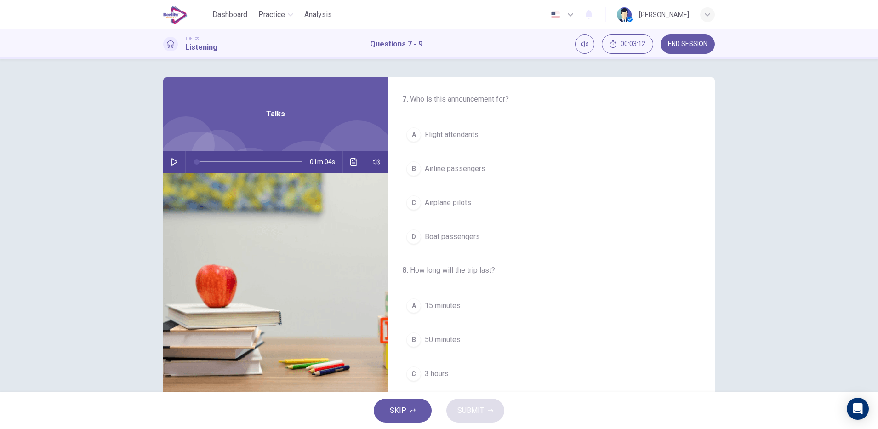
click at [171, 163] on icon "button" at bounding box center [174, 161] width 7 height 7
click at [497, 177] on button "B Airline passengers" at bounding box center [551, 168] width 298 height 23
click at [472, 272] on button "C 3 hours" at bounding box center [551, 269] width 298 height 23
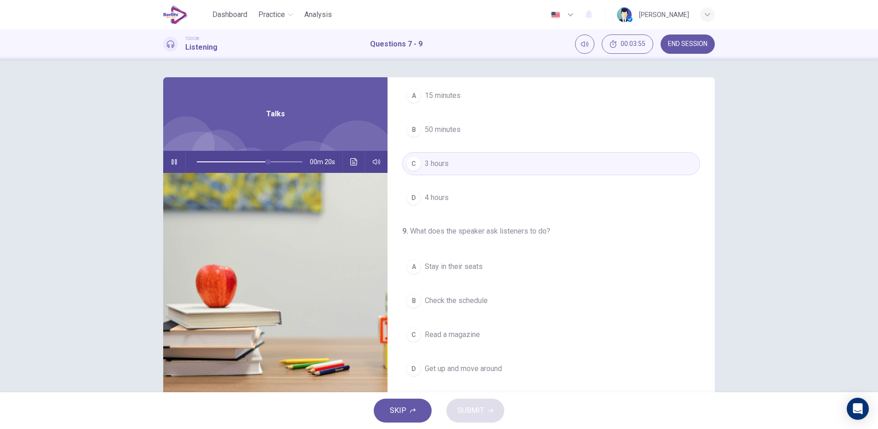
scroll to position [0, 0]
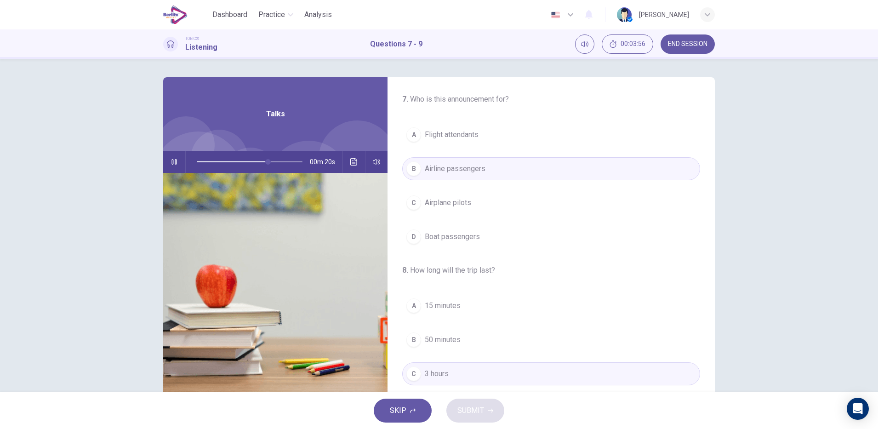
click at [171, 162] on icon "button" at bounding box center [174, 161] width 7 height 7
click at [351, 162] on icon "Click to see the audio transcription" at bounding box center [353, 161] width 7 height 7
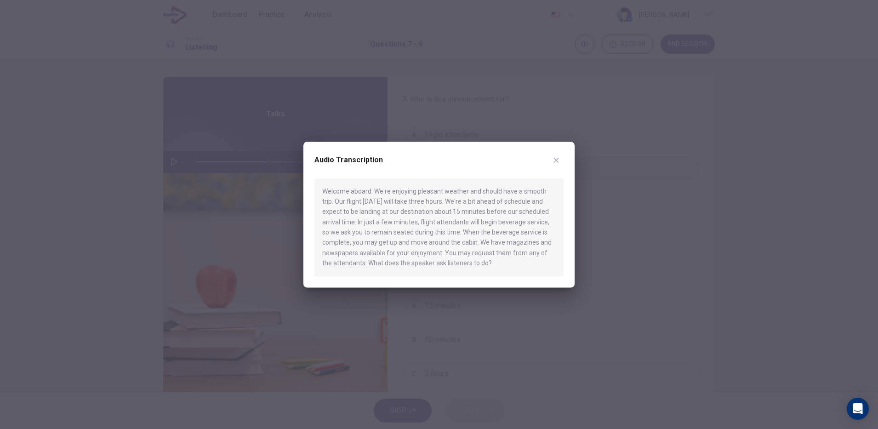
click at [556, 160] on icon "button" at bounding box center [556, 160] width 5 height 5
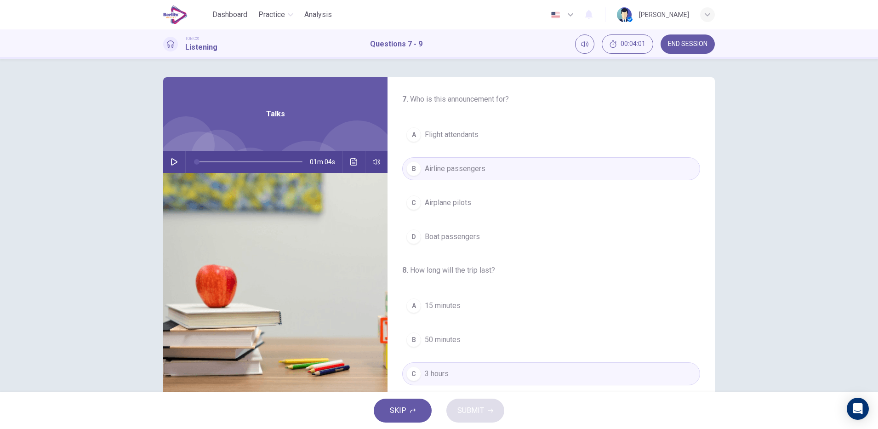
click at [171, 162] on icon "button" at bounding box center [174, 161] width 7 height 7
click at [351, 162] on icon "Click to see the audio transcription" at bounding box center [353, 161] width 7 height 7
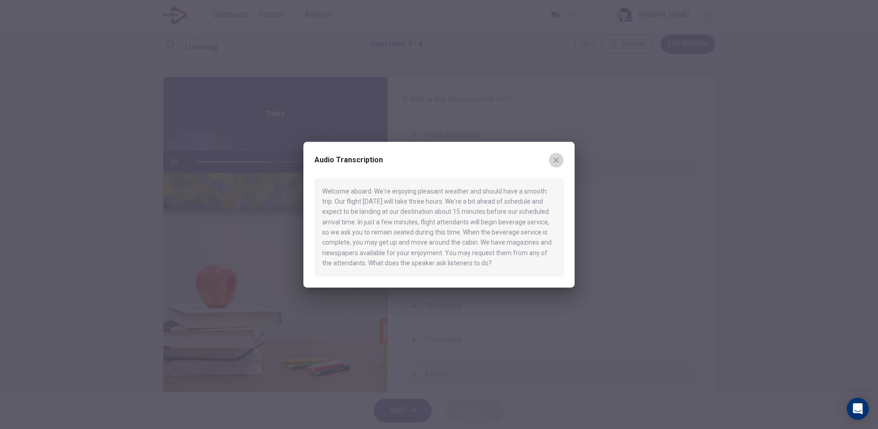
click at [553, 159] on icon "button" at bounding box center [555, 159] width 7 height 7
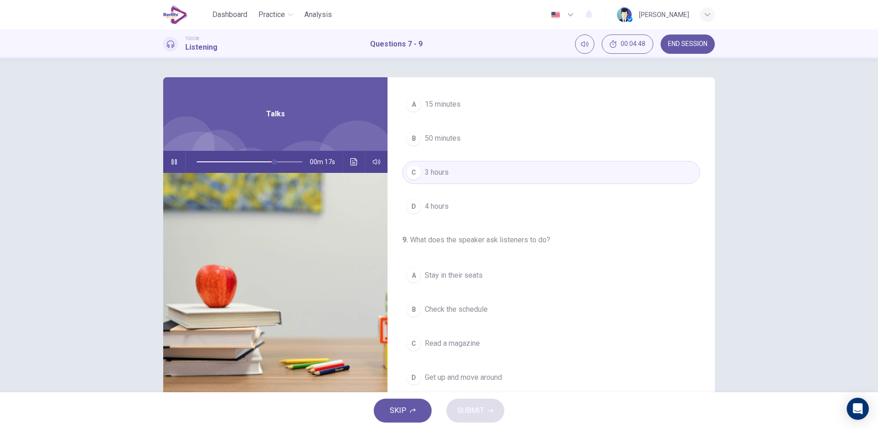
scroll to position [210, 0]
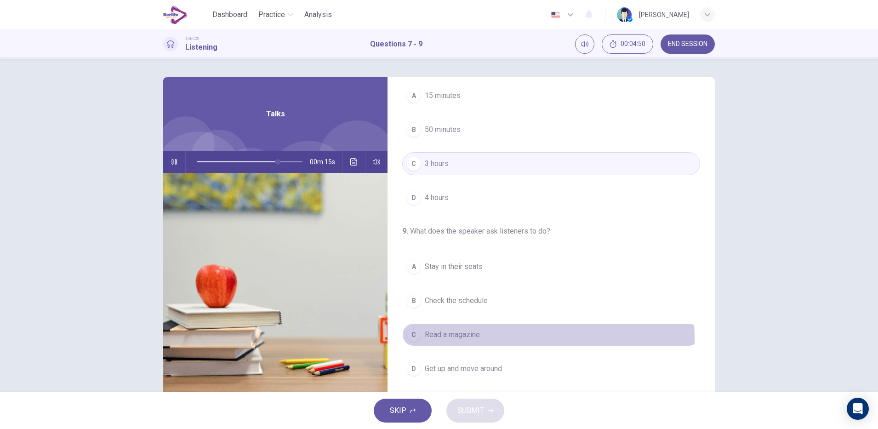
click at [474, 339] on span "Read a magazine" at bounding box center [452, 334] width 55 height 11
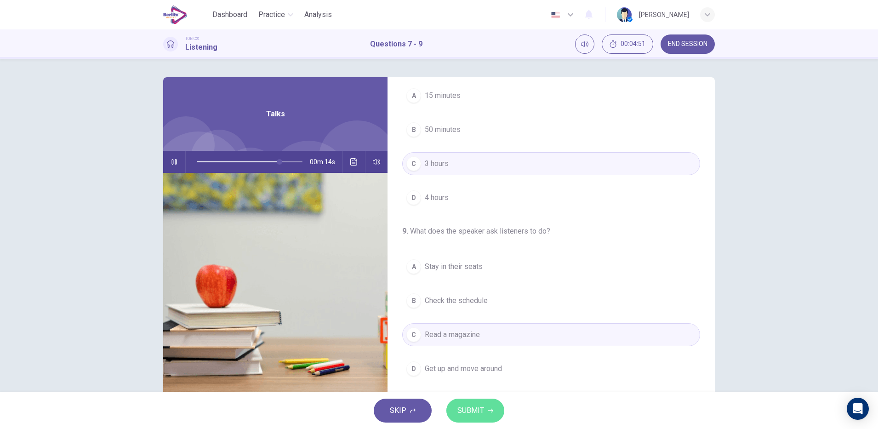
click at [493, 414] on button "SUBMIT" at bounding box center [475, 410] width 58 height 24
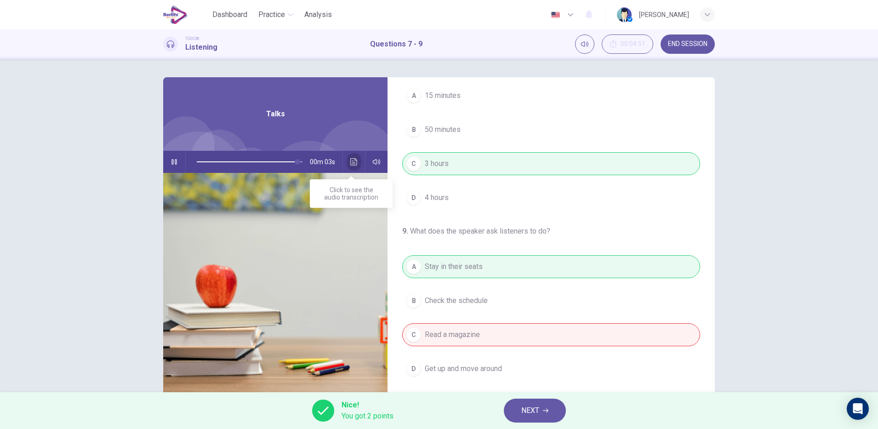
click at [347, 167] on button "Click to see the audio transcription" at bounding box center [354, 162] width 15 height 22
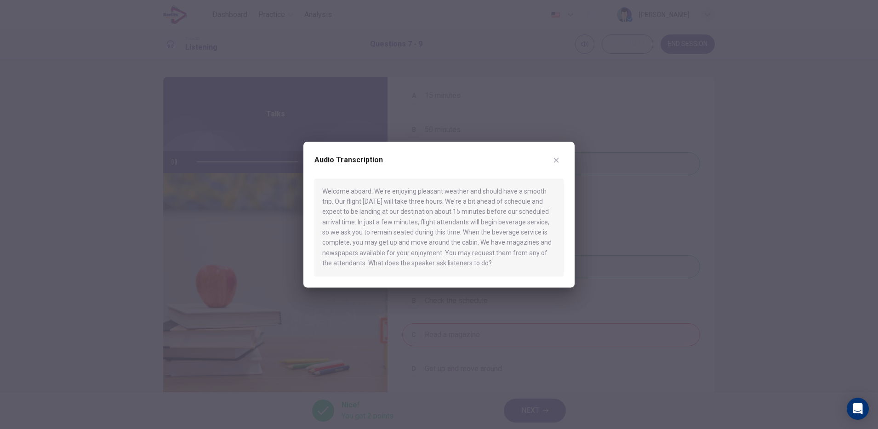
type input "*"
click at [553, 162] on icon "button" at bounding box center [555, 159] width 7 height 7
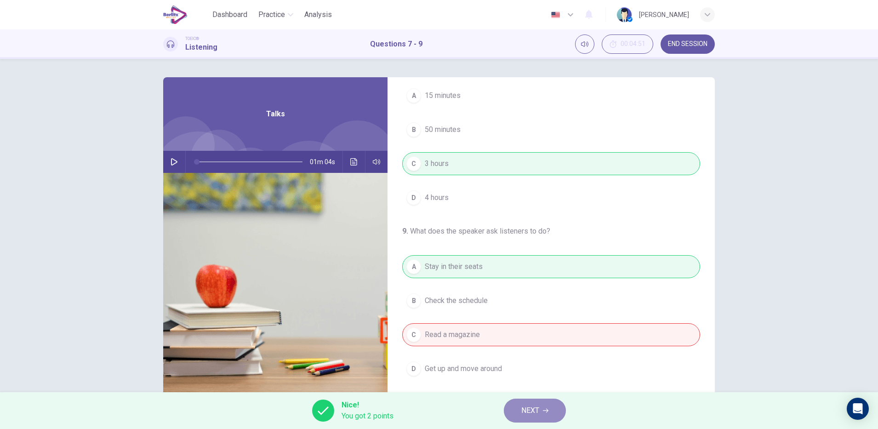
click at [535, 415] on span "NEXT" at bounding box center [530, 410] width 18 height 13
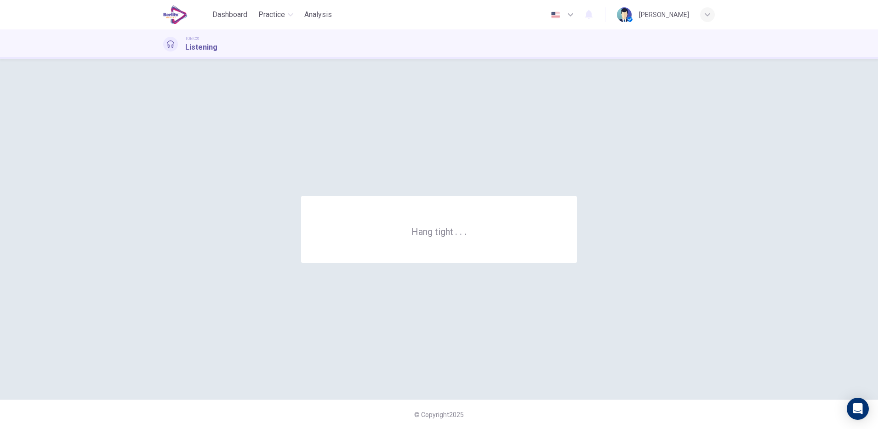
click at [537, 331] on div "Hang tight . . ." at bounding box center [439, 229] width 552 height 304
click at [493, 302] on div "Hang tight . . ." at bounding box center [439, 229] width 552 height 304
drag, startPoint x: 493, startPoint y: 302, endPoint x: 546, endPoint y: 188, distance: 125.6
click at [546, 188] on div "Hang tight . . ." at bounding box center [439, 229] width 552 height 304
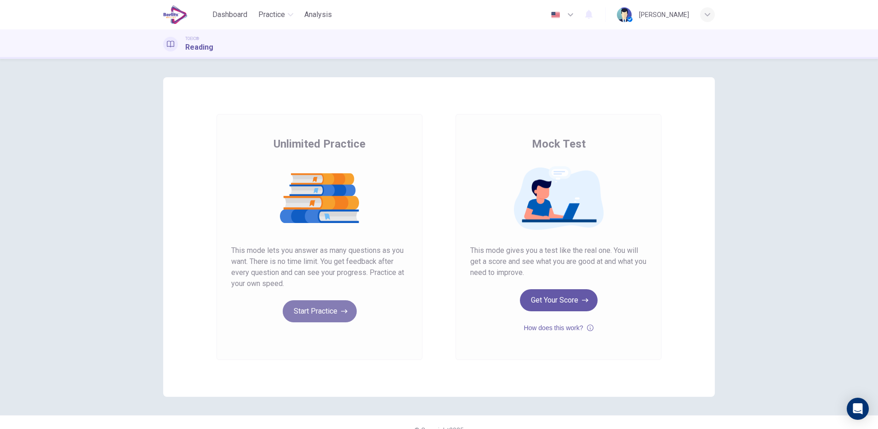
click at [306, 312] on button "Start Practice" at bounding box center [320, 311] width 74 height 22
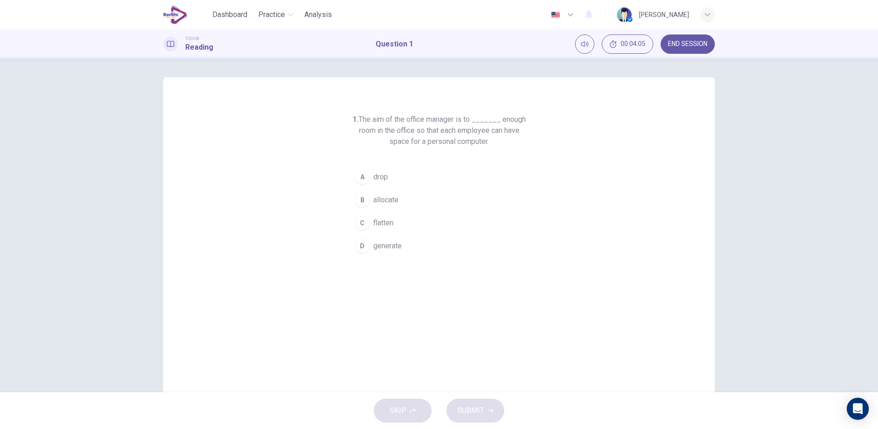
click at [472, 218] on button "C flatten" at bounding box center [439, 222] width 176 height 23
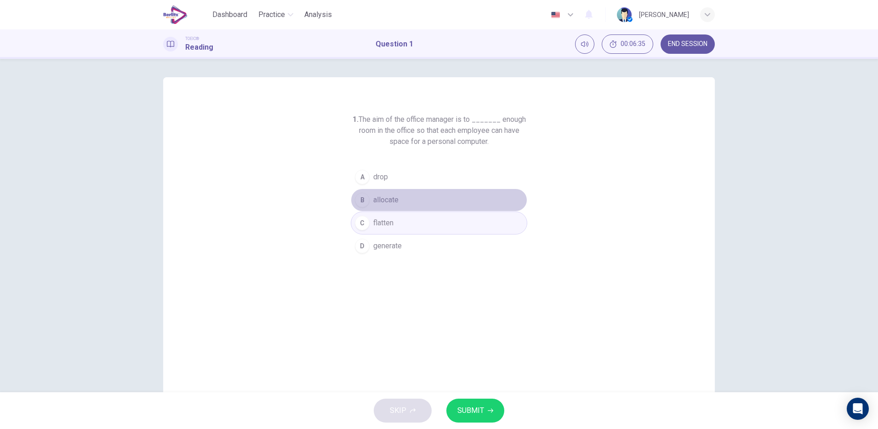
click at [427, 195] on button "B allocate" at bounding box center [439, 199] width 176 height 23
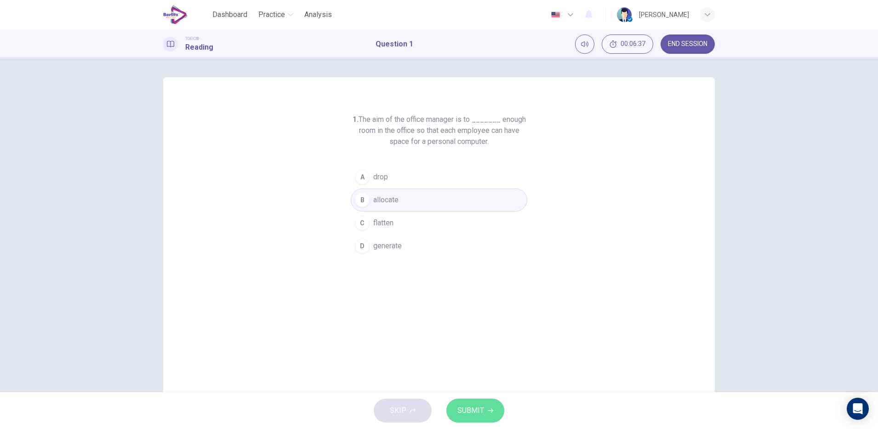
click at [485, 398] on button "SUBMIT" at bounding box center [475, 410] width 58 height 24
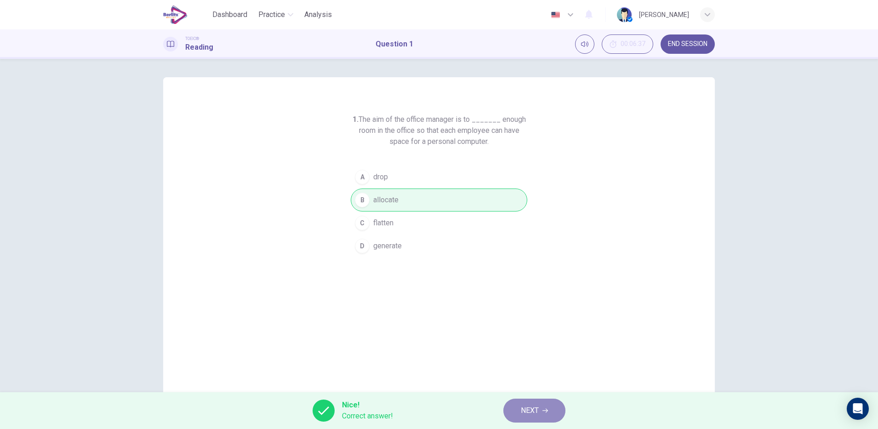
click at [538, 407] on span "NEXT" at bounding box center [530, 410] width 18 height 13
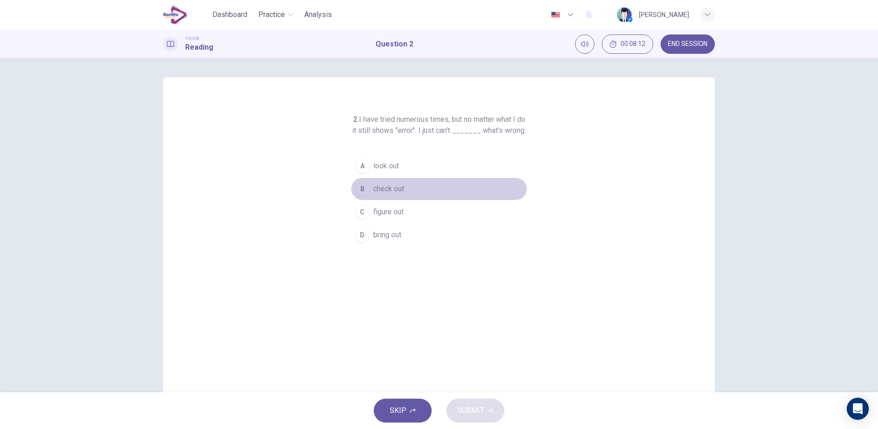
click at [388, 188] on button "B check out" at bounding box center [439, 188] width 176 height 23
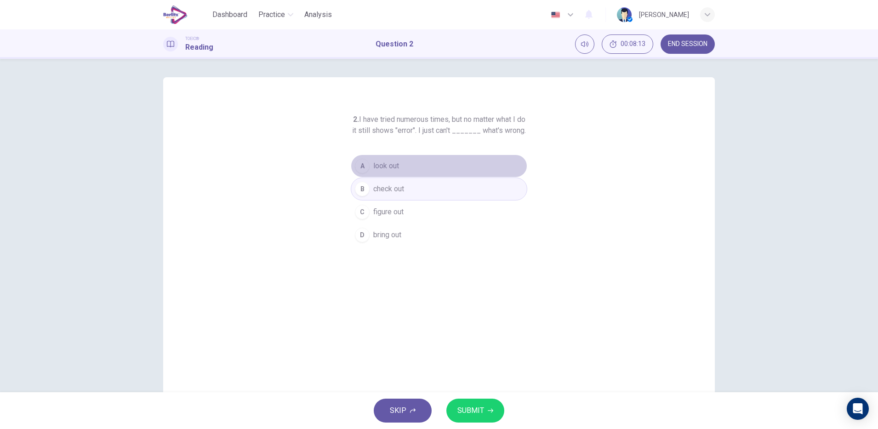
click at [386, 171] on span "look out" at bounding box center [386, 165] width 26 height 11
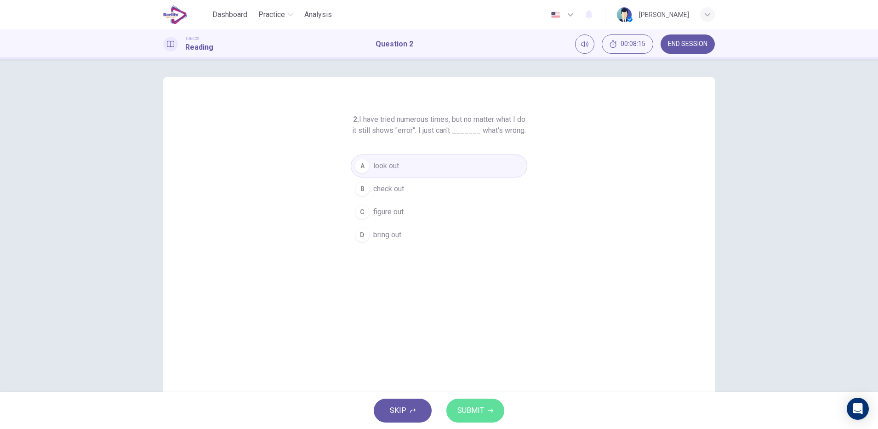
click at [480, 405] on span "SUBMIT" at bounding box center [470, 410] width 27 height 13
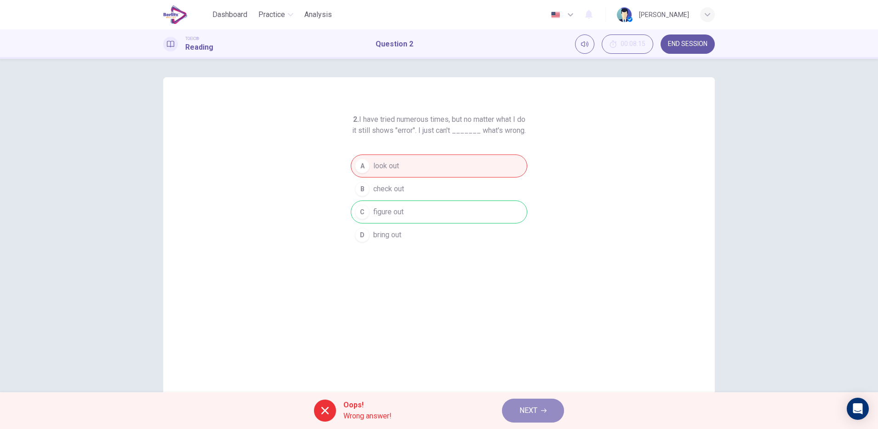
click at [535, 412] on span "NEXT" at bounding box center [528, 410] width 18 height 13
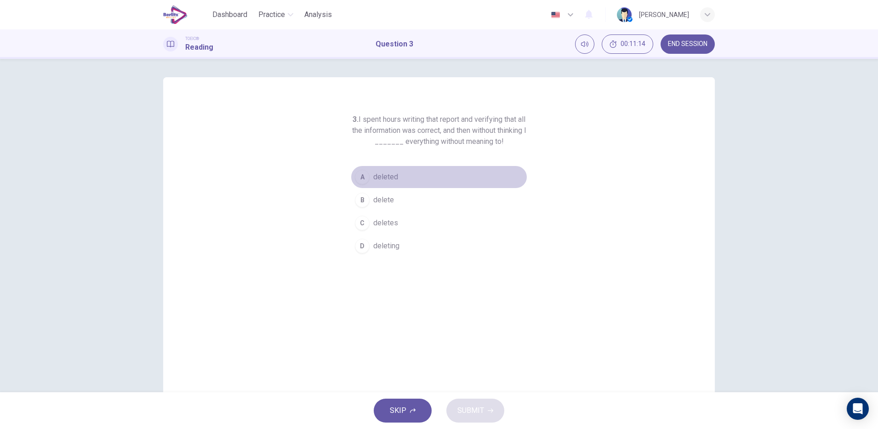
click at [393, 183] on button "A deleted" at bounding box center [439, 176] width 176 height 23
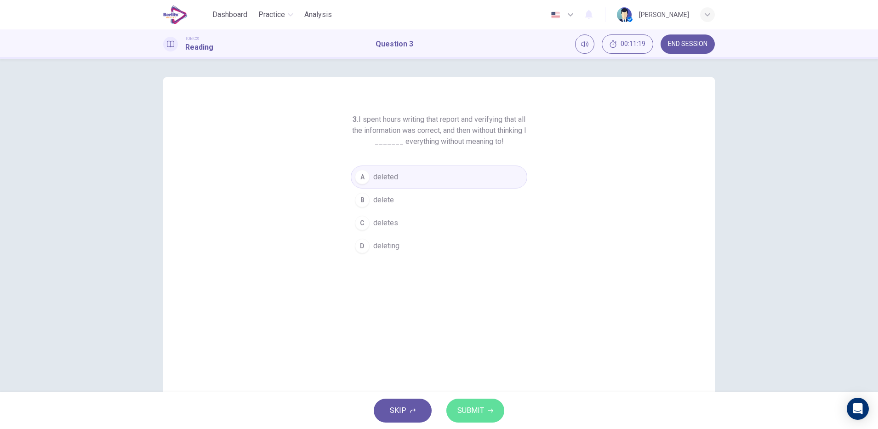
click at [481, 412] on span "SUBMIT" at bounding box center [470, 410] width 27 height 13
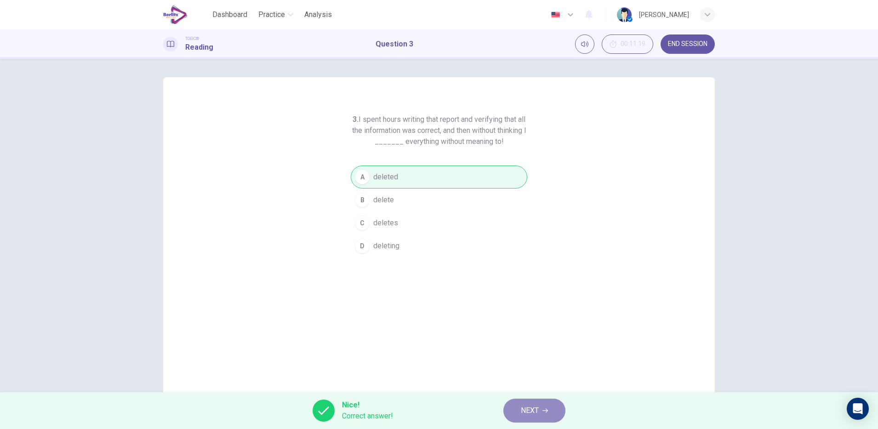
click at [549, 407] on button "NEXT" at bounding box center [534, 410] width 62 height 24
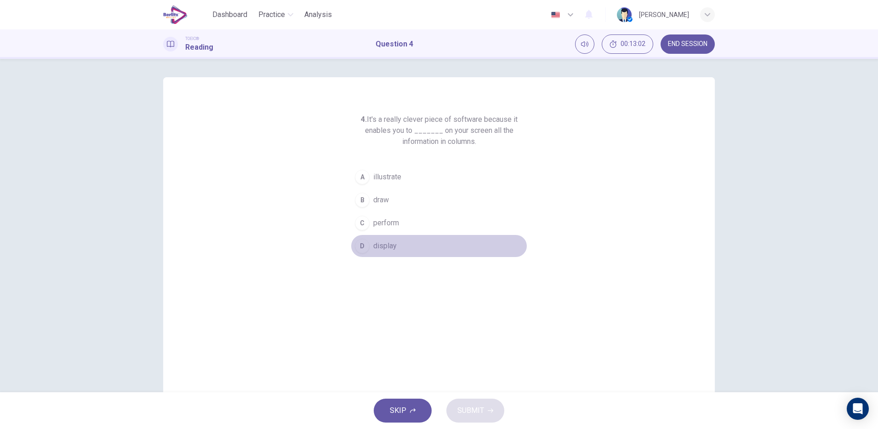
click at [390, 241] on span "display" at bounding box center [384, 245] width 23 height 11
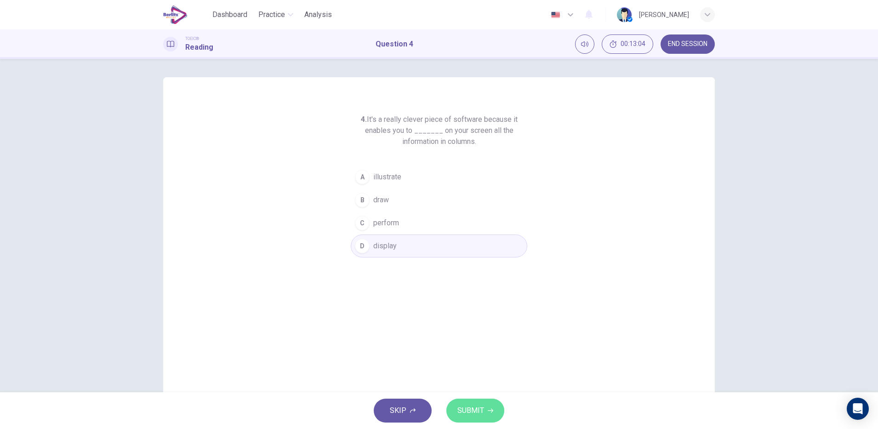
click at [465, 404] on span "SUBMIT" at bounding box center [470, 410] width 27 height 13
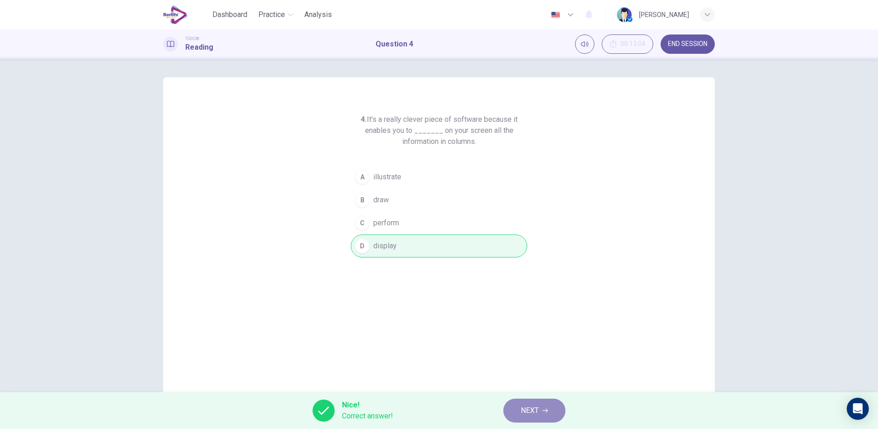
click at [543, 400] on button "NEXT" at bounding box center [534, 410] width 62 height 24
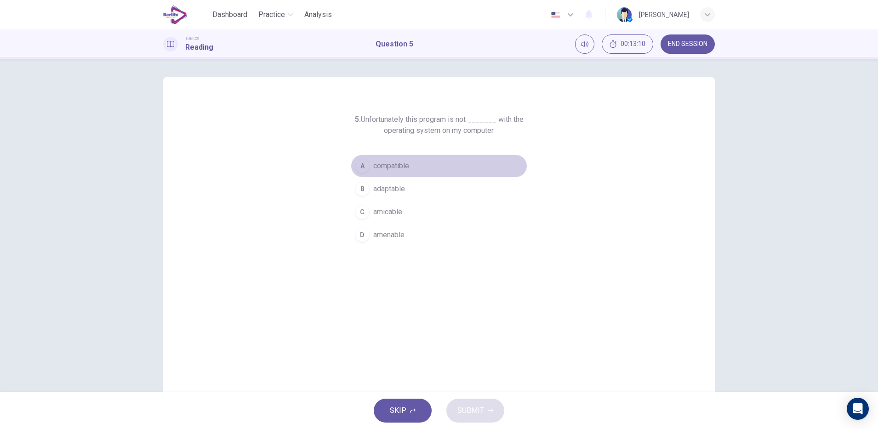
click at [404, 168] on span "compatible" at bounding box center [391, 165] width 36 height 11
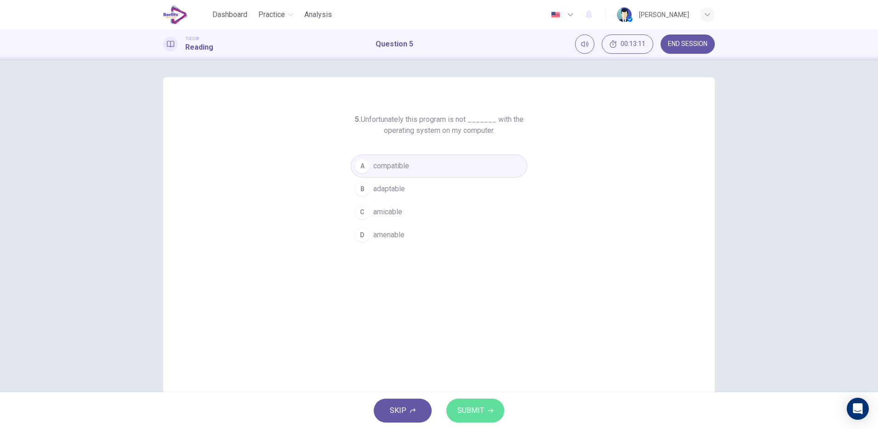
click at [469, 419] on button "SUBMIT" at bounding box center [475, 410] width 58 height 24
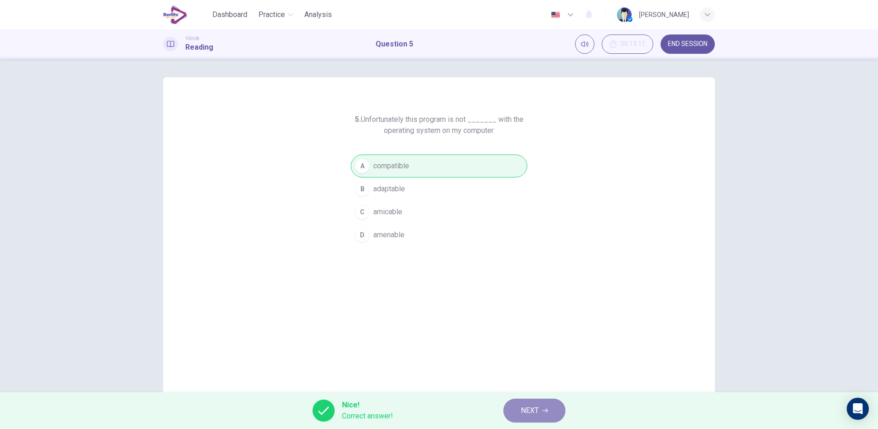
click at [528, 412] on span "NEXT" at bounding box center [530, 410] width 18 height 13
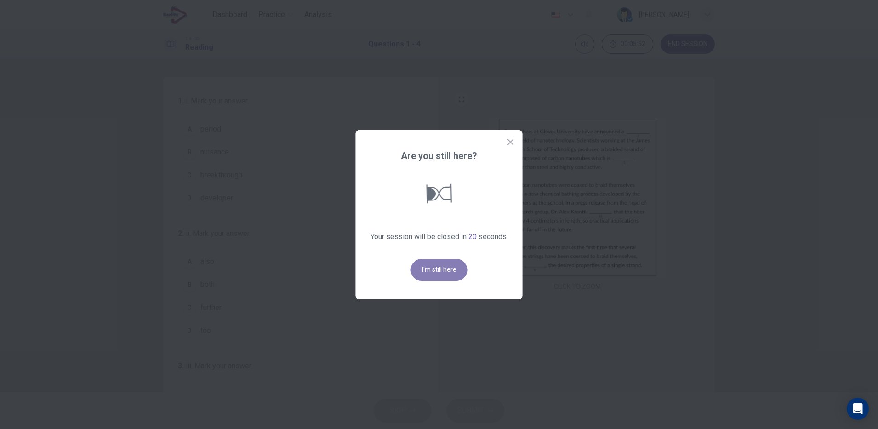
click at [433, 275] on button "I'm still here" at bounding box center [439, 270] width 57 height 22
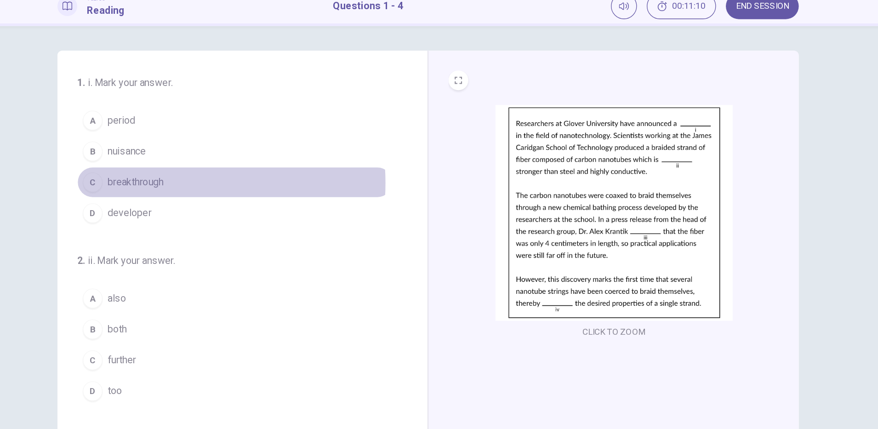
click at [227, 176] on span "breakthrough" at bounding box center [221, 175] width 42 height 11
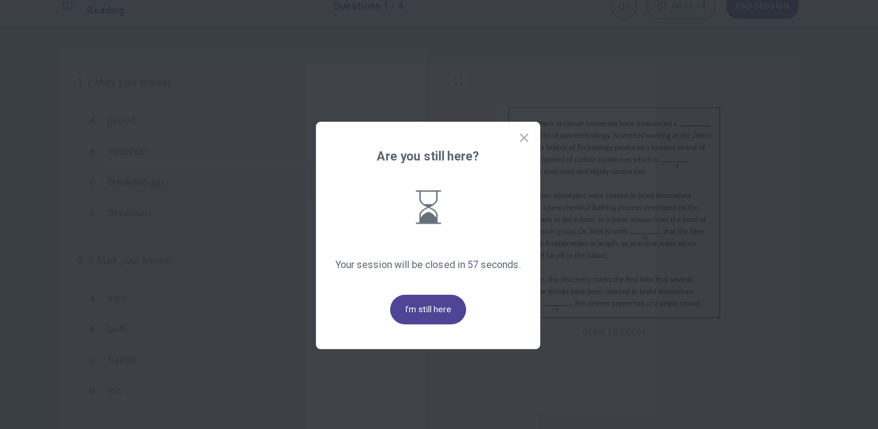
click at [437, 269] on button "I'm still here" at bounding box center [439, 270] width 57 height 22
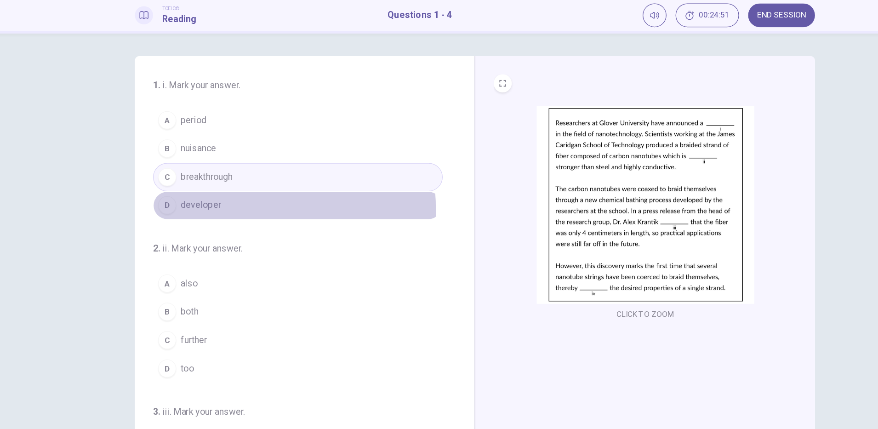
click at [222, 201] on span "developer" at bounding box center [216, 198] width 33 height 11
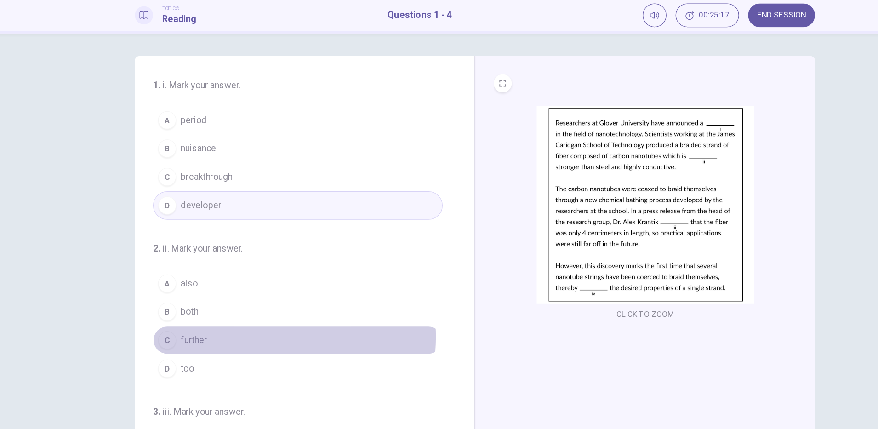
click at [227, 305] on button "C further" at bounding box center [295, 307] width 235 height 23
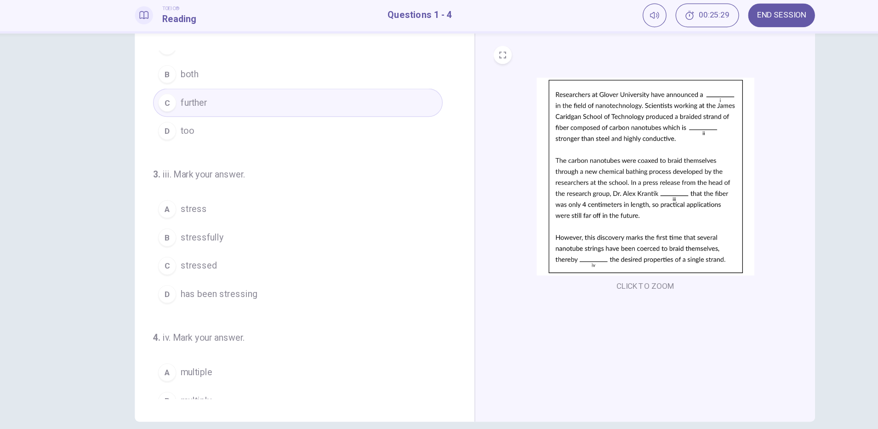
scroll to position [172, 0]
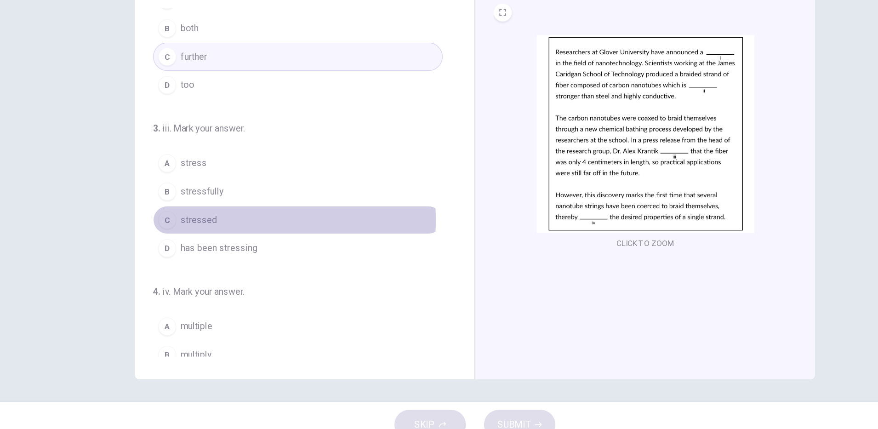
click at [226, 245] on button "C stressed" at bounding box center [295, 244] width 235 height 23
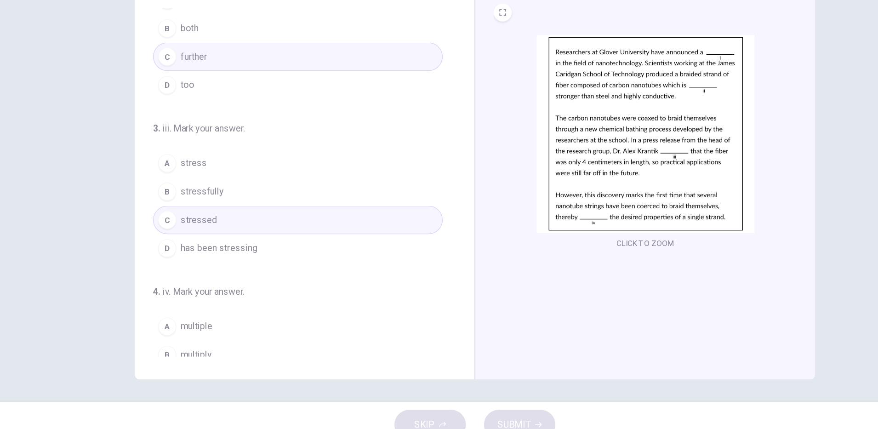
click at [287, 267] on button "D has been stressing" at bounding box center [295, 267] width 235 height 23
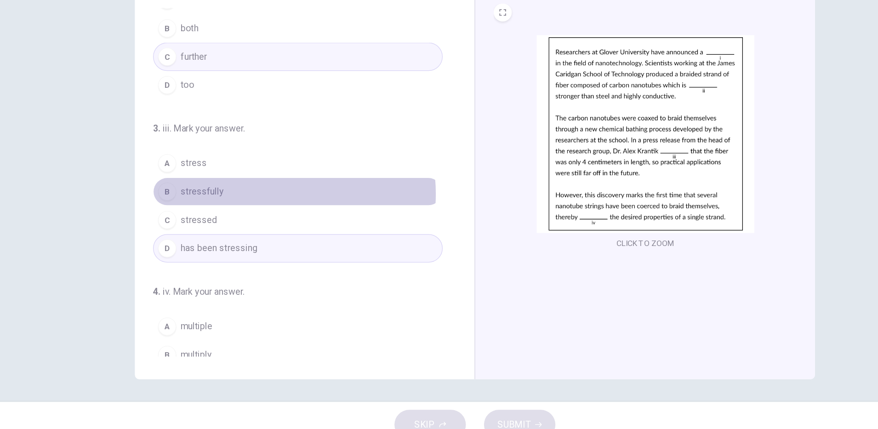
click at [265, 223] on button "B stressfully" at bounding box center [295, 221] width 235 height 23
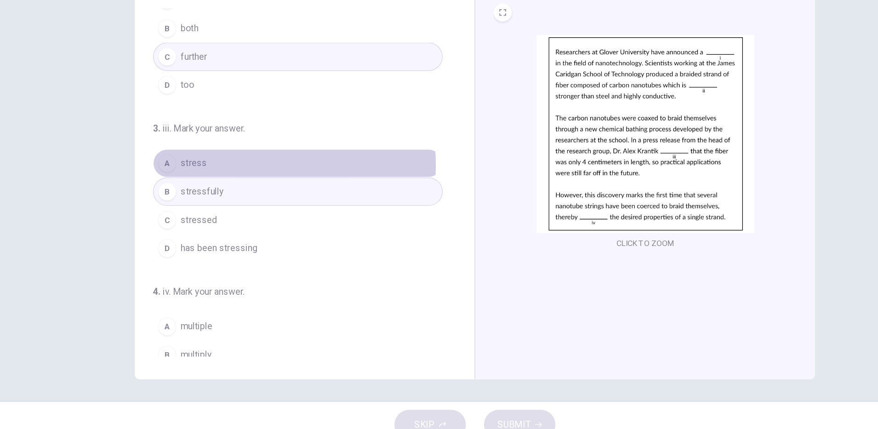
click at [237, 200] on button "A stress" at bounding box center [295, 198] width 235 height 23
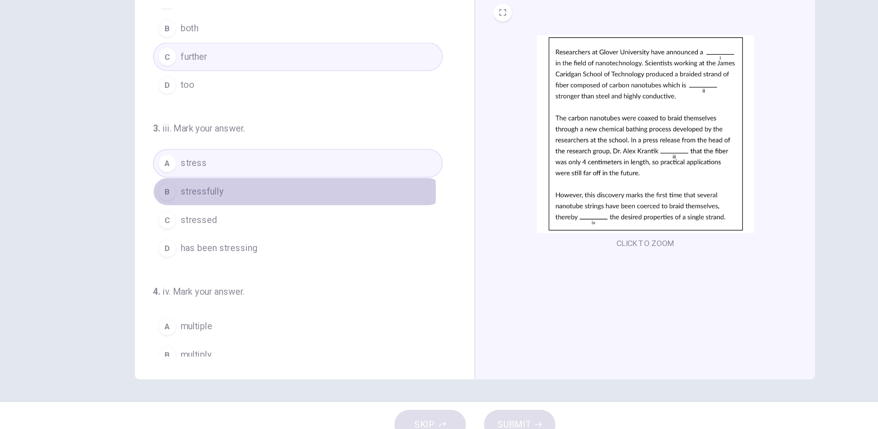
click at [237, 222] on button "B stressfully" at bounding box center [295, 221] width 235 height 23
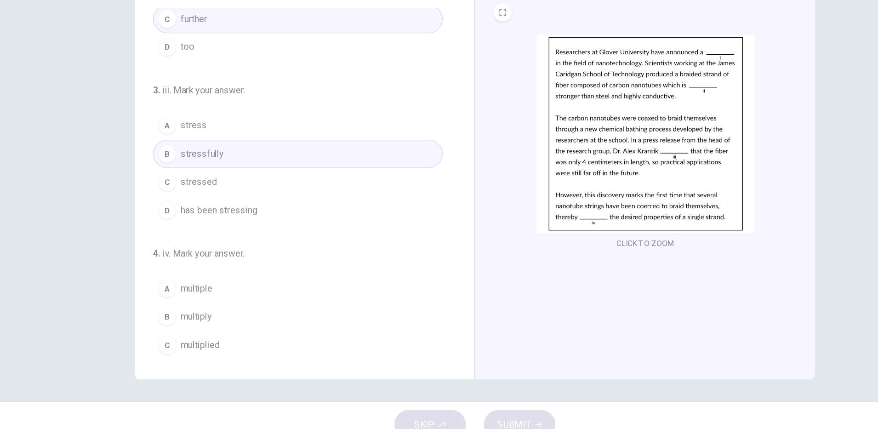
scroll to position [228, 0]
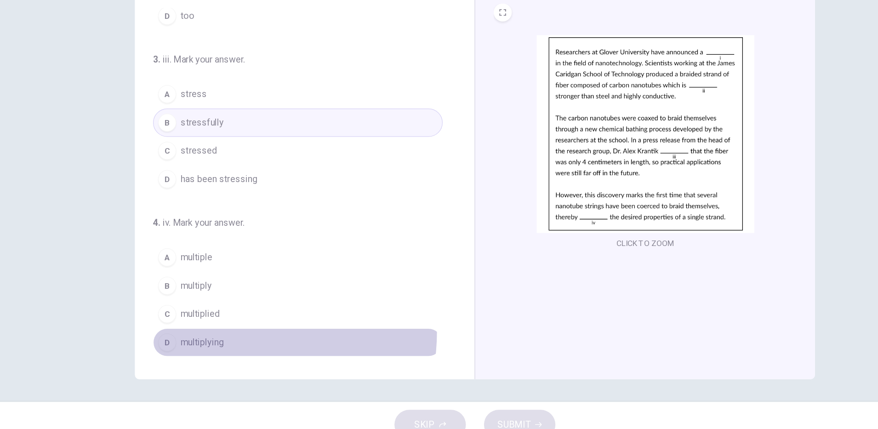
click at [234, 335] on button "D multiplying" at bounding box center [295, 343] width 235 height 23
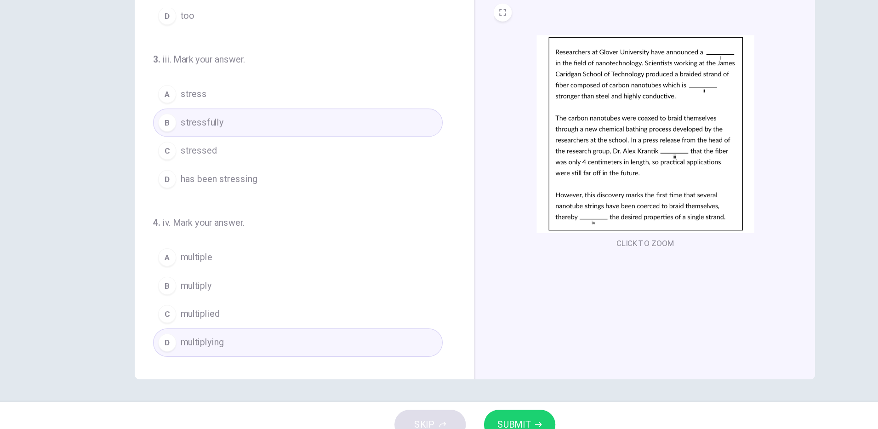
click at [476, 405] on span "SUBMIT" at bounding box center [470, 410] width 27 height 13
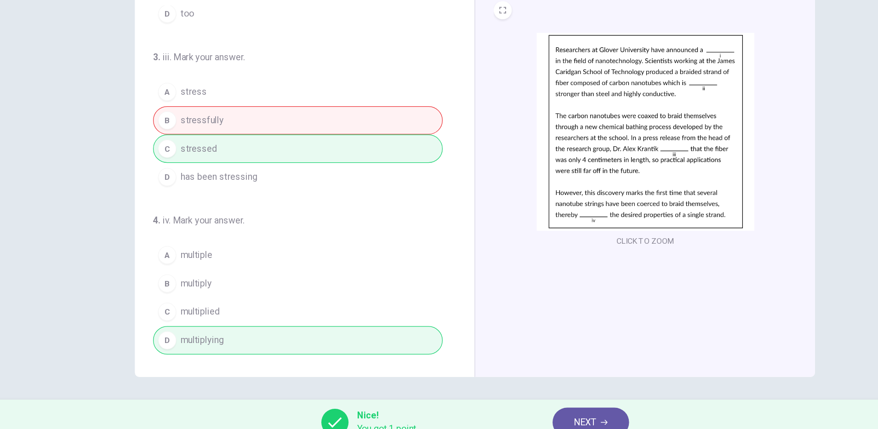
click at [253, 248] on h6 "4 . iv. Mark your answer." at bounding box center [266, 246] width 176 height 11
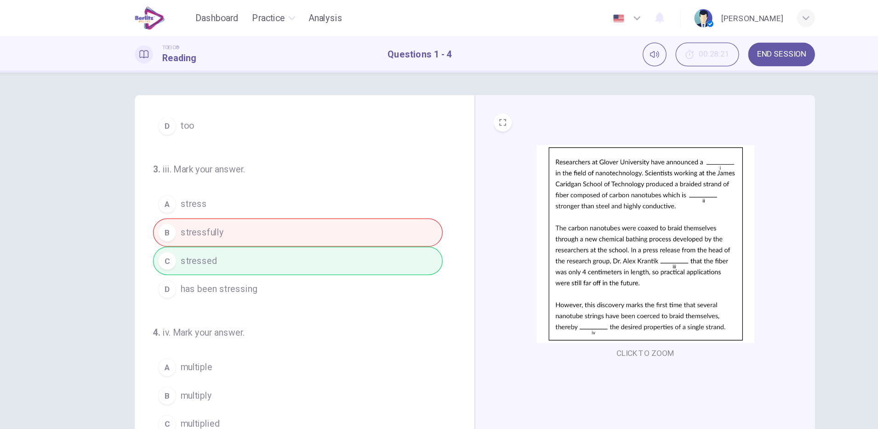
scroll to position [23, 0]
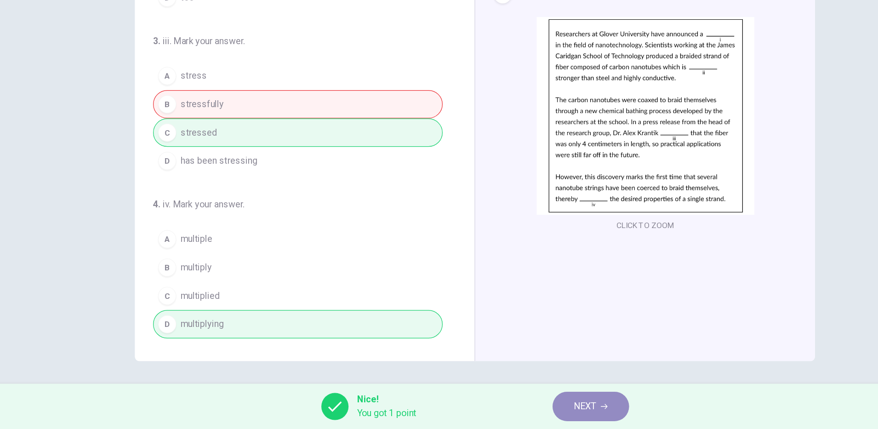
click at [536, 404] on span "NEXT" at bounding box center [528, 410] width 18 height 13
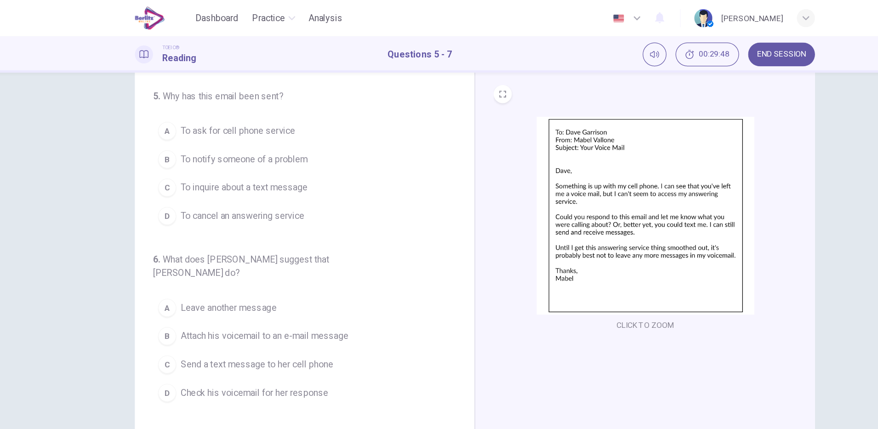
click at [295, 130] on span "To notify someone of a problem" at bounding box center [251, 129] width 103 height 11
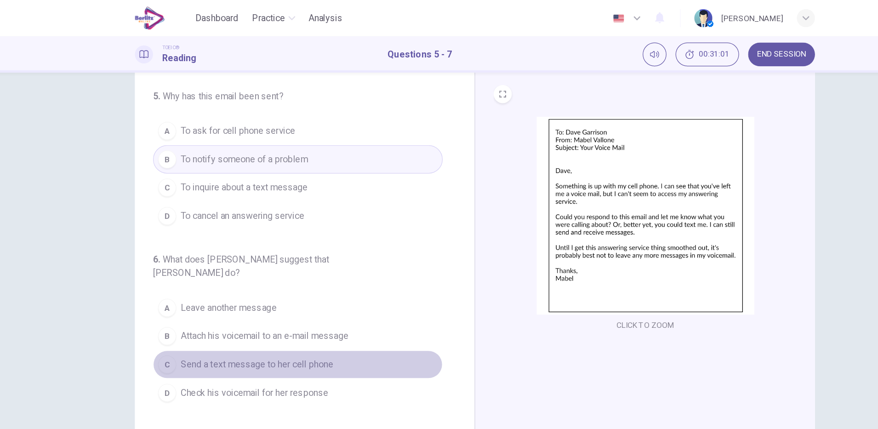
click at [315, 290] on span "Send a text message to her cell phone" at bounding box center [262, 295] width 124 height 11
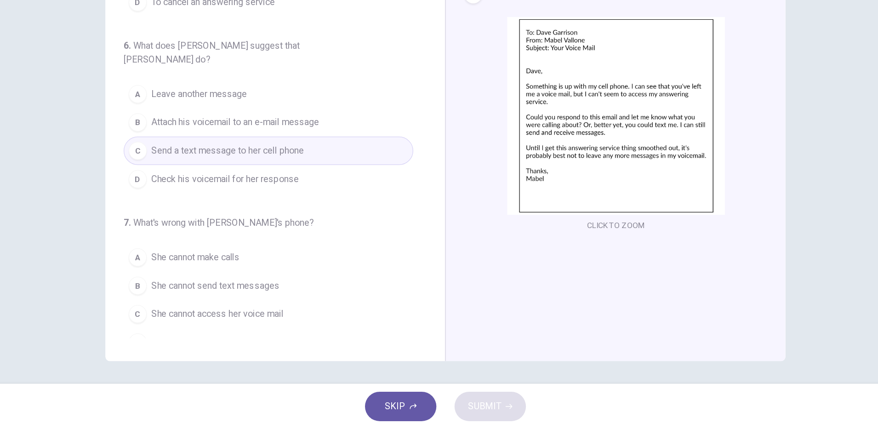
scroll to position [96, 0]
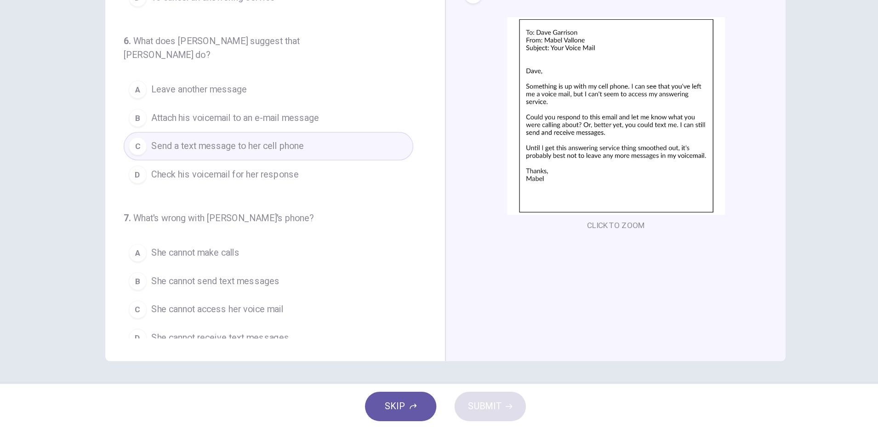
click at [320, 320] on button "C She cannot access her voice mail" at bounding box center [295, 331] width 235 height 23
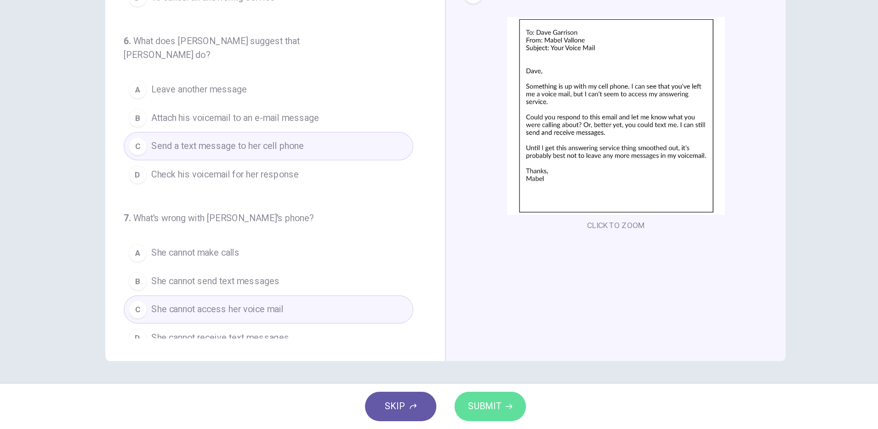
click at [446, 406] on button "SUBMIT" at bounding box center [475, 410] width 58 height 24
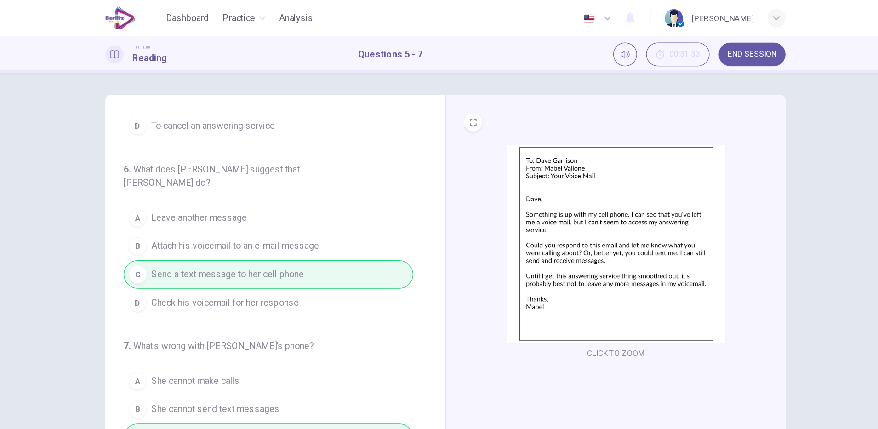
scroll to position [23, 0]
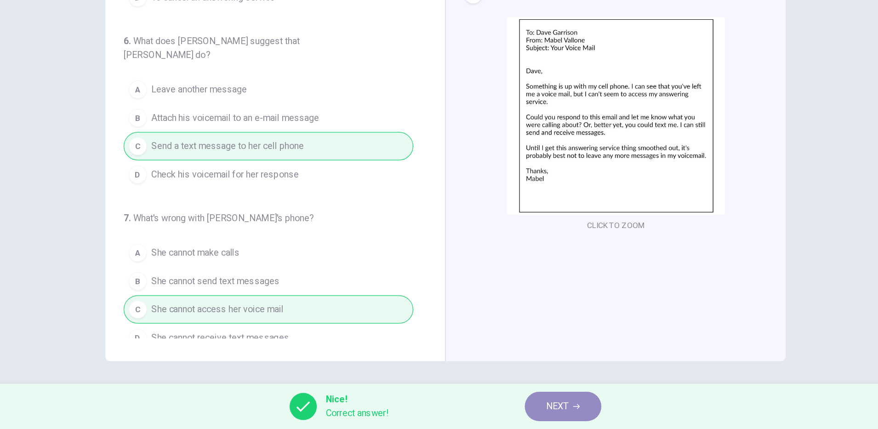
click at [539, 407] on button "NEXT" at bounding box center [534, 410] width 62 height 24
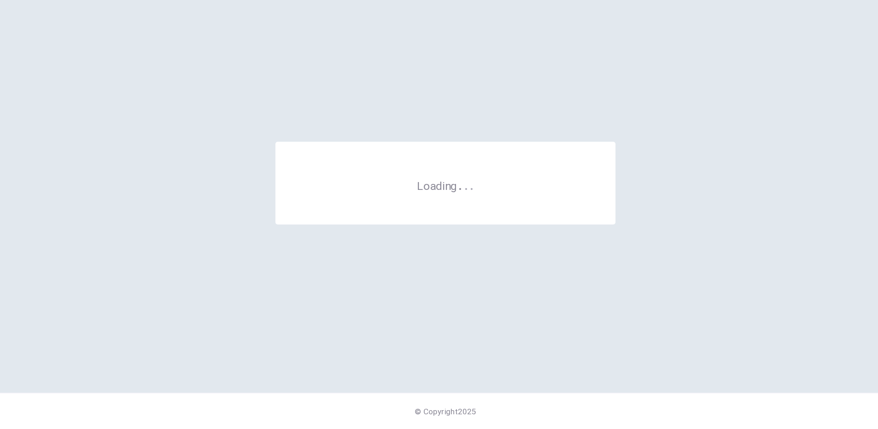
scroll to position [0, 0]
